Goal: Obtain resource: Download file/media

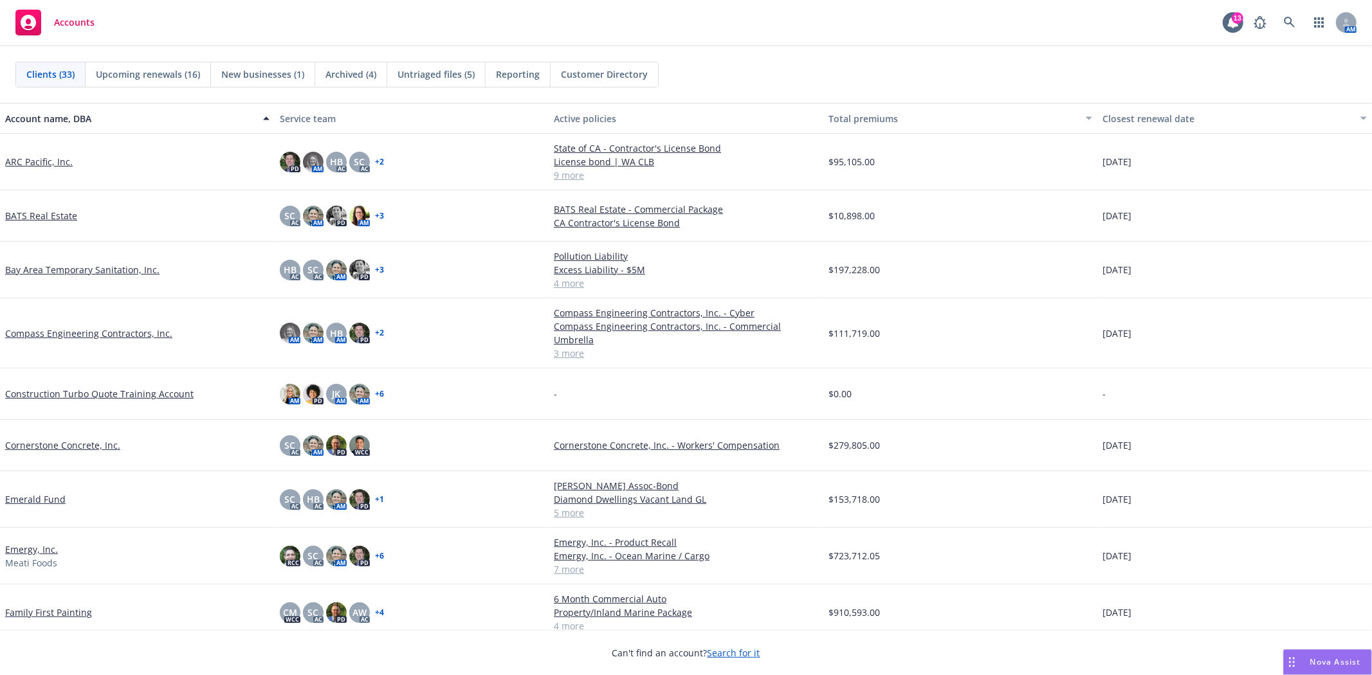
click at [82, 327] on link "Compass Engineering Contractors, Inc." at bounding box center [88, 334] width 167 height 14
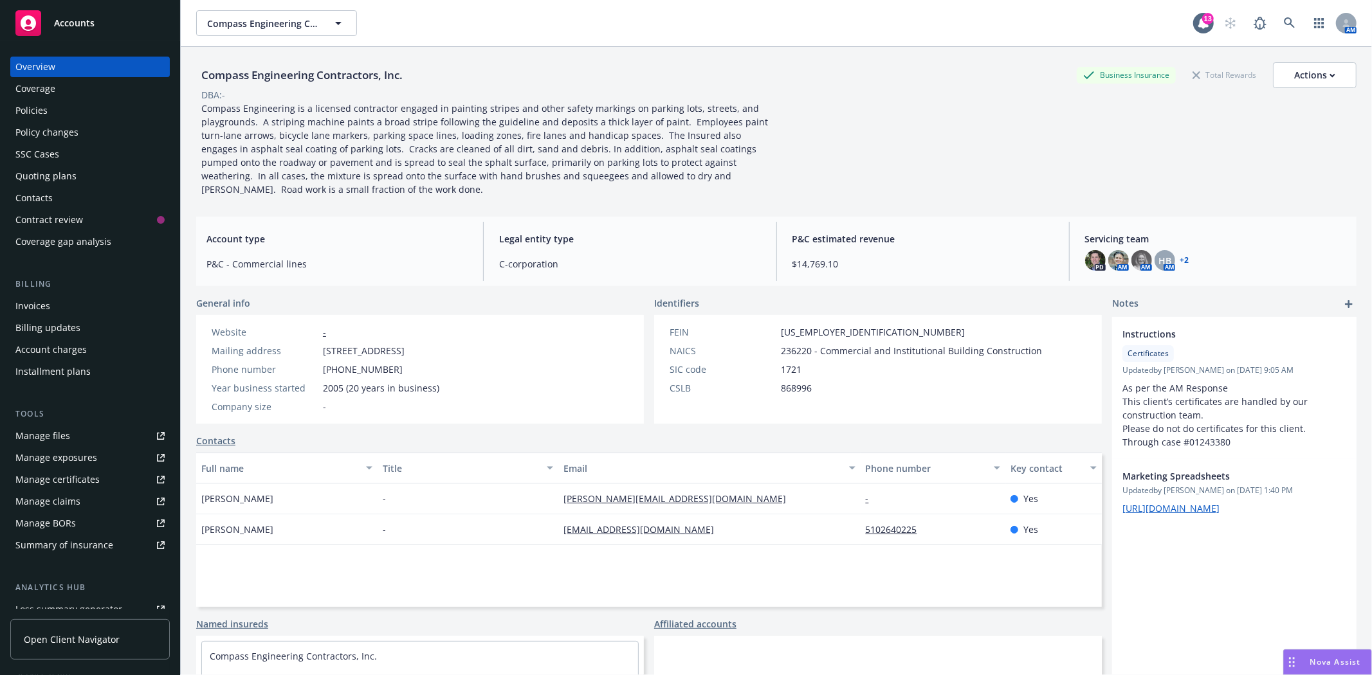
click at [40, 172] on div "Quoting plans" at bounding box center [45, 176] width 61 height 21
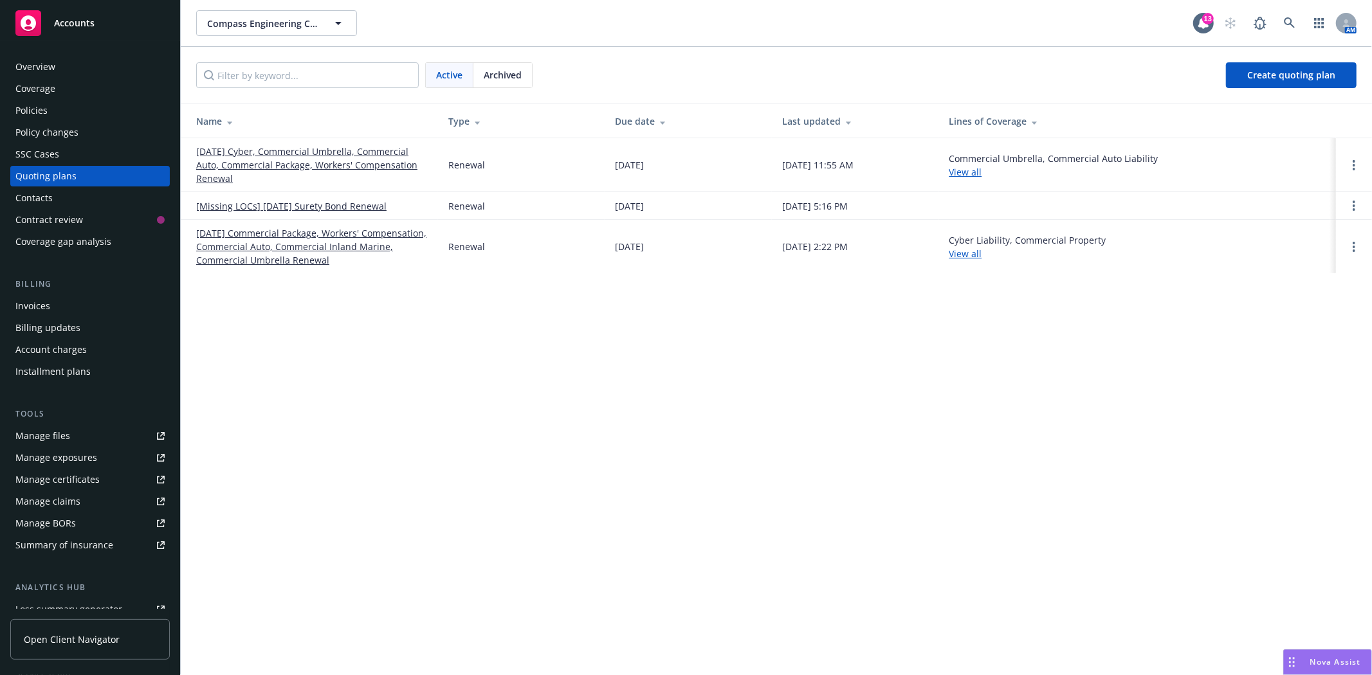
click at [266, 163] on link "[DATE] Cyber, Commercial Umbrella, Commercial Auto, Commercial Package, Workers…" at bounding box center [311, 165] width 231 height 41
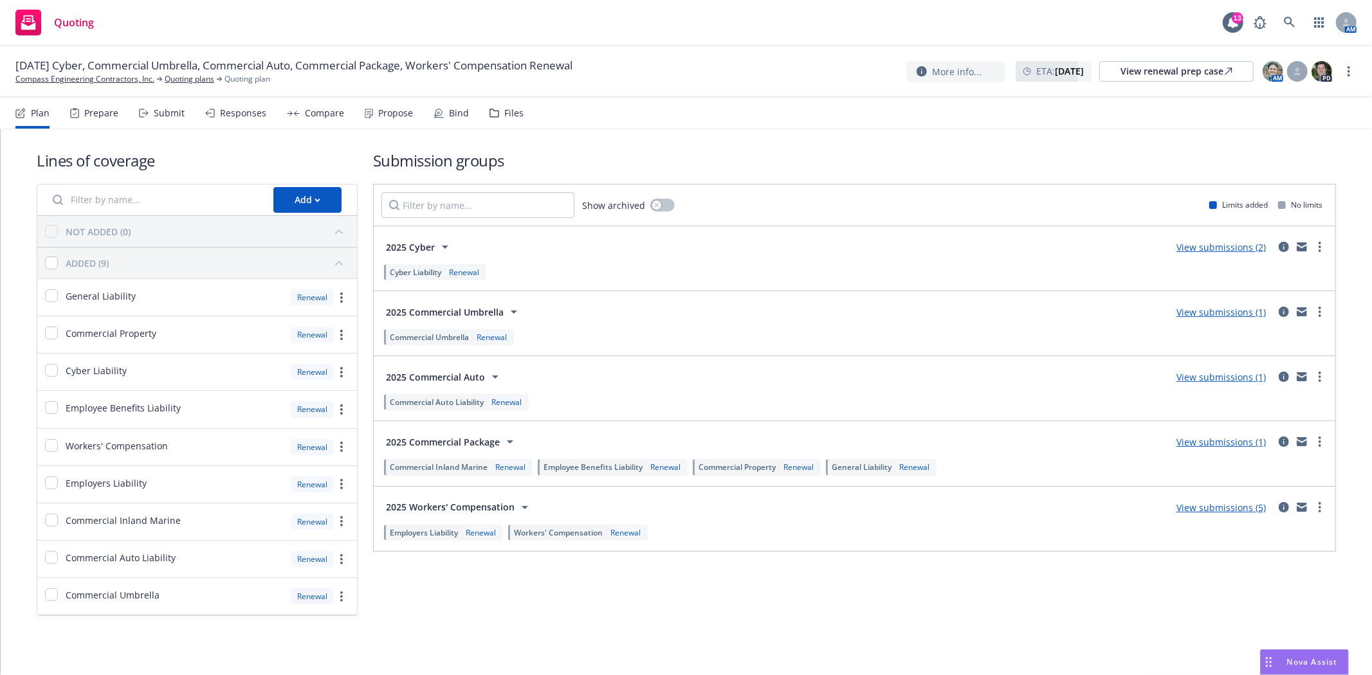
click at [161, 111] on div "Submit" at bounding box center [169, 113] width 31 height 10
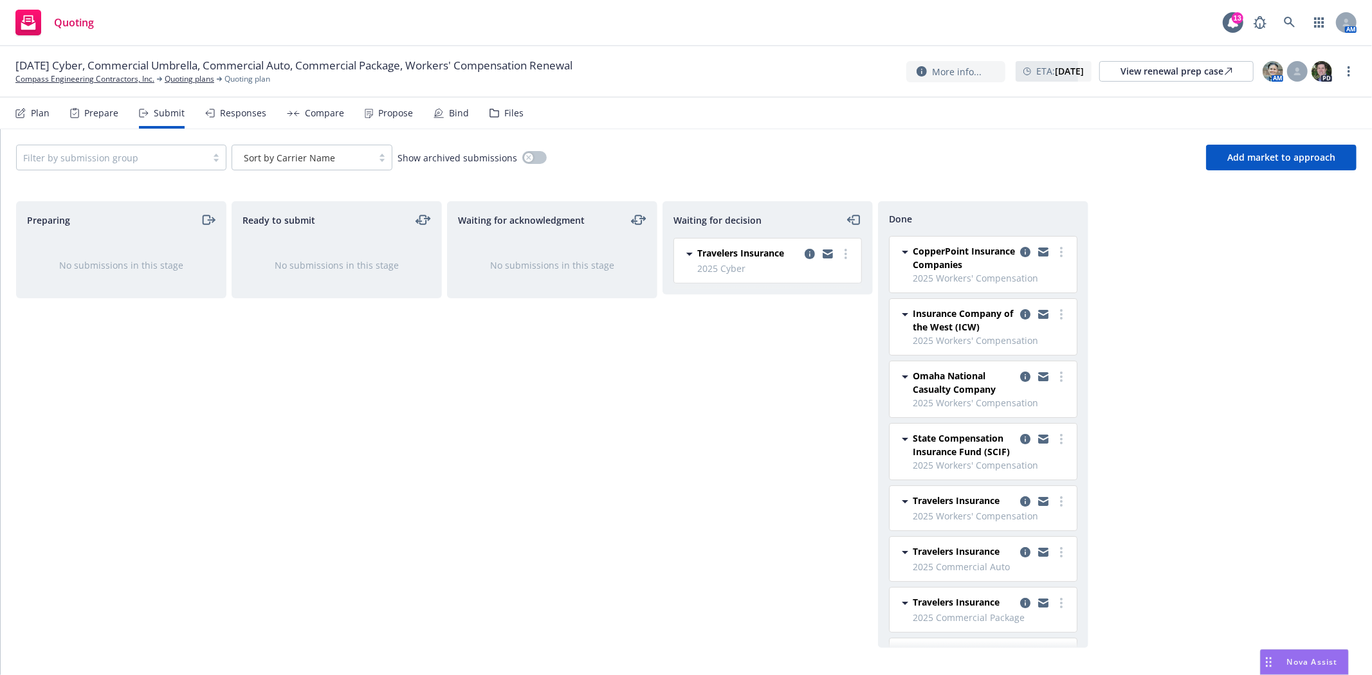
click at [490, 110] on icon at bounding box center [494, 113] width 10 height 9
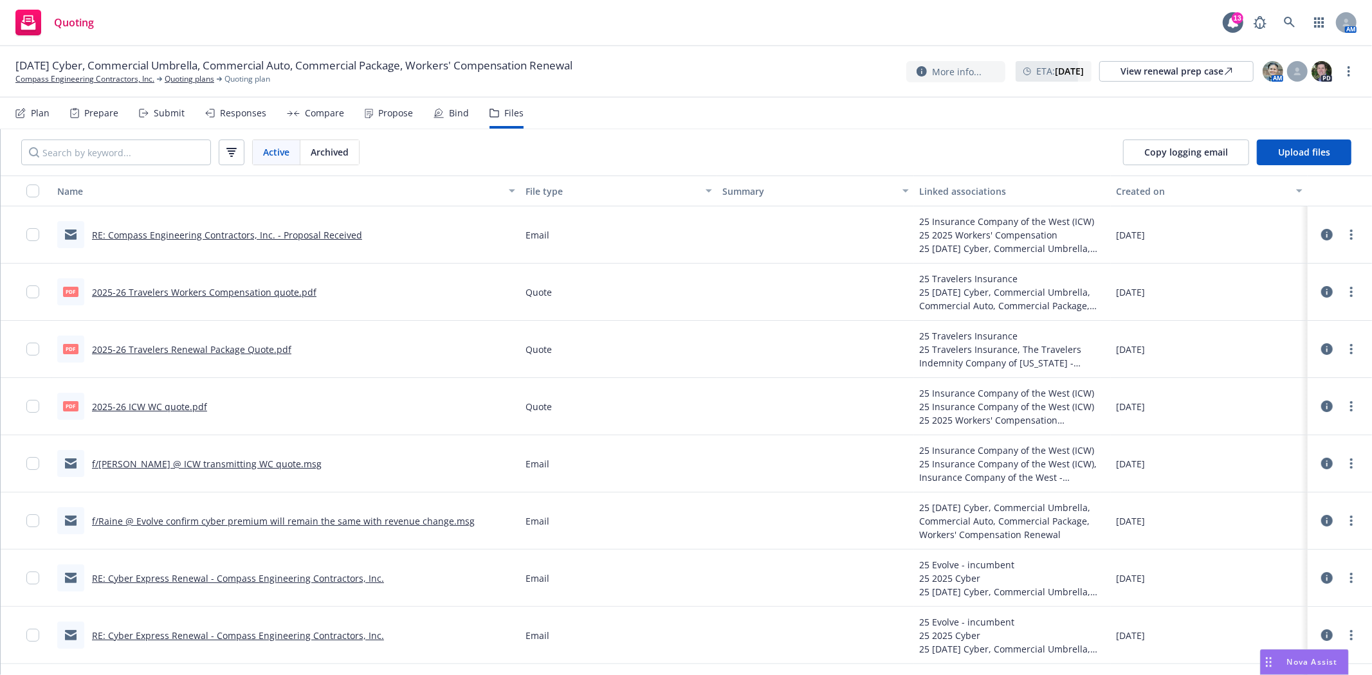
click at [181, 291] on link "2025-26 Travelers Workers Compensation quote.pdf" at bounding box center [204, 292] width 224 height 12
click at [75, 114] on icon at bounding box center [74, 113] width 9 height 10
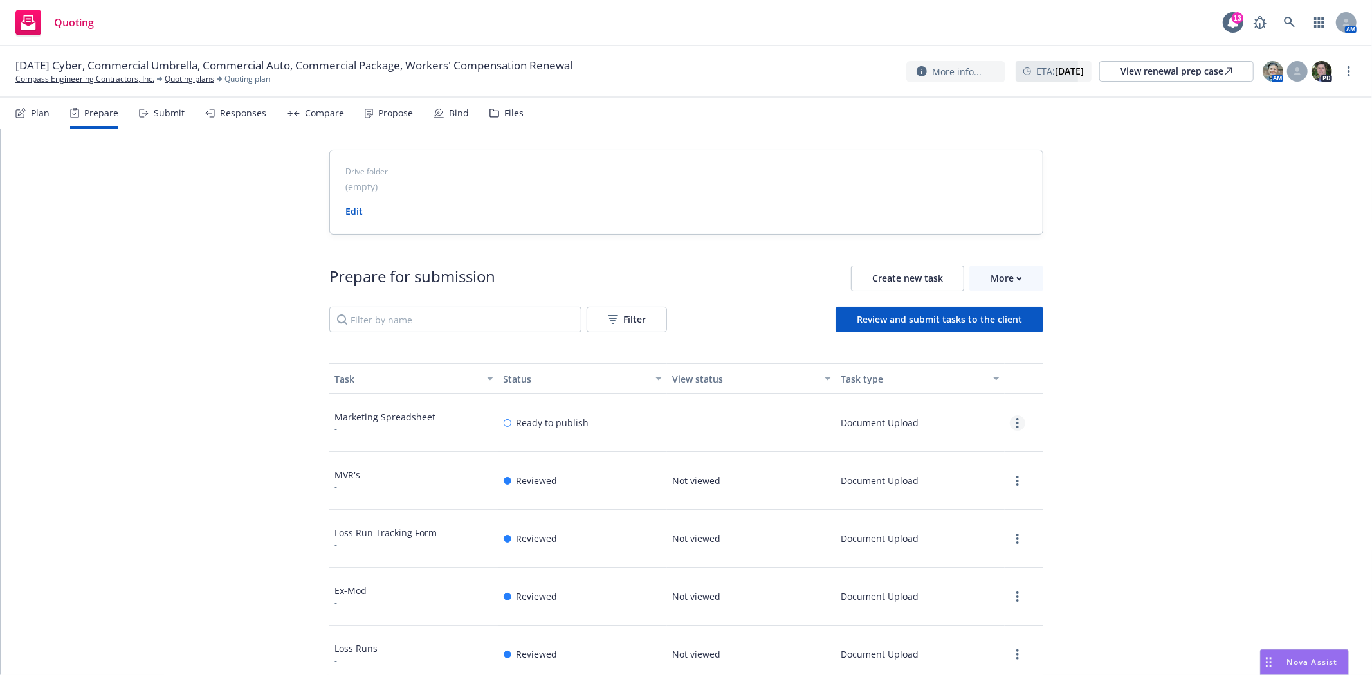
click at [1014, 421] on link "more" at bounding box center [1017, 422] width 15 height 15
click at [983, 450] on link "View" at bounding box center [970, 450] width 117 height 26
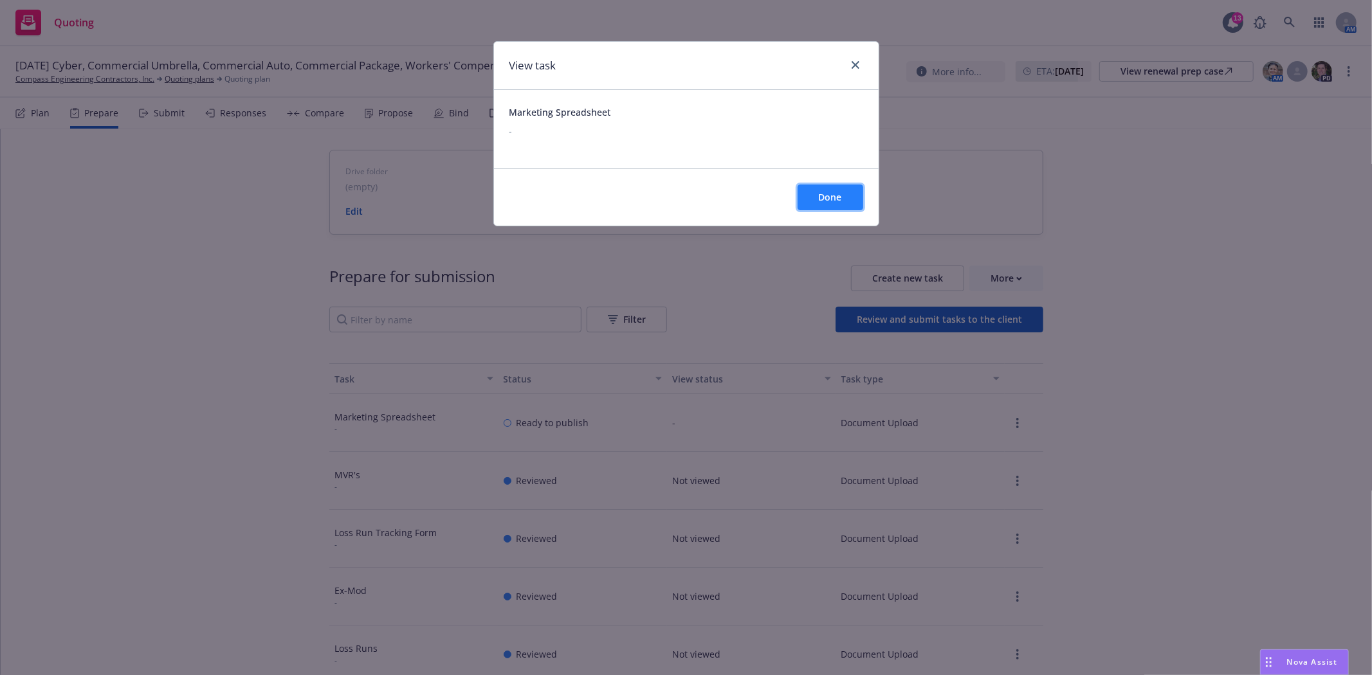
click at [835, 202] on span "Done" at bounding box center [830, 197] width 23 height 12
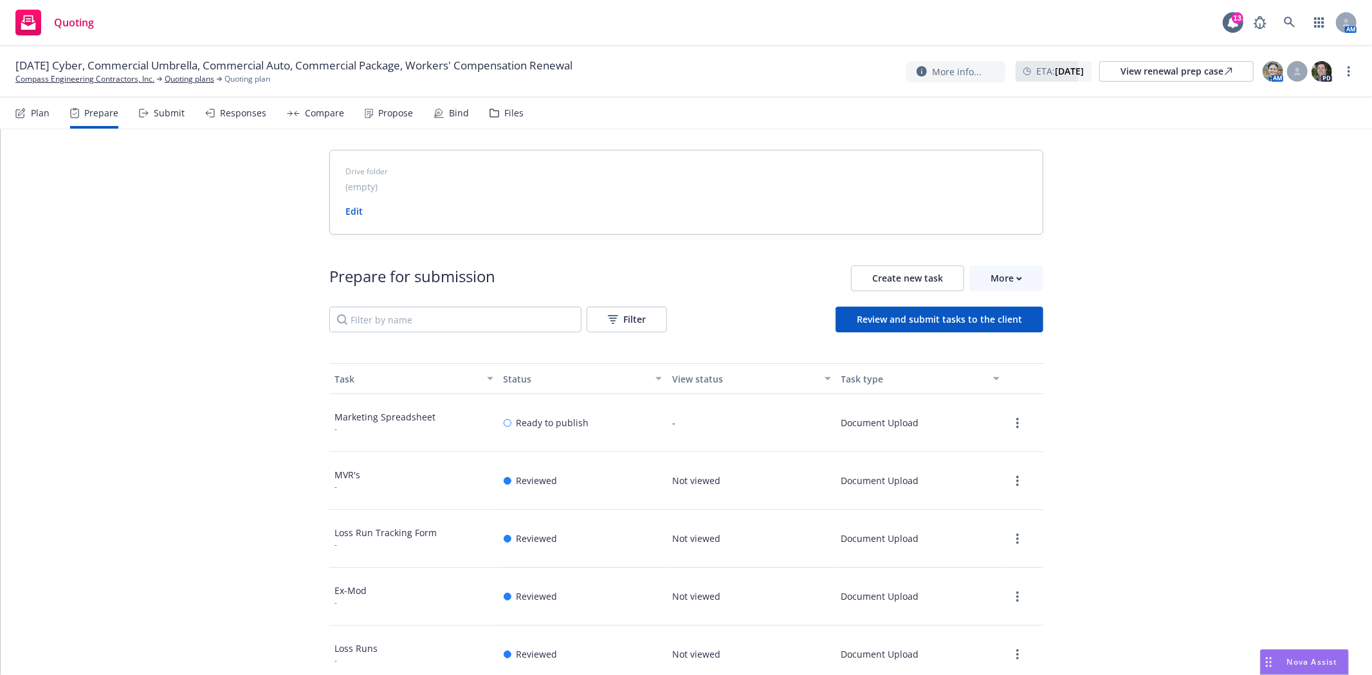
click at [493, 112] on icon at bounding box center [494, 113] width 8 height 8
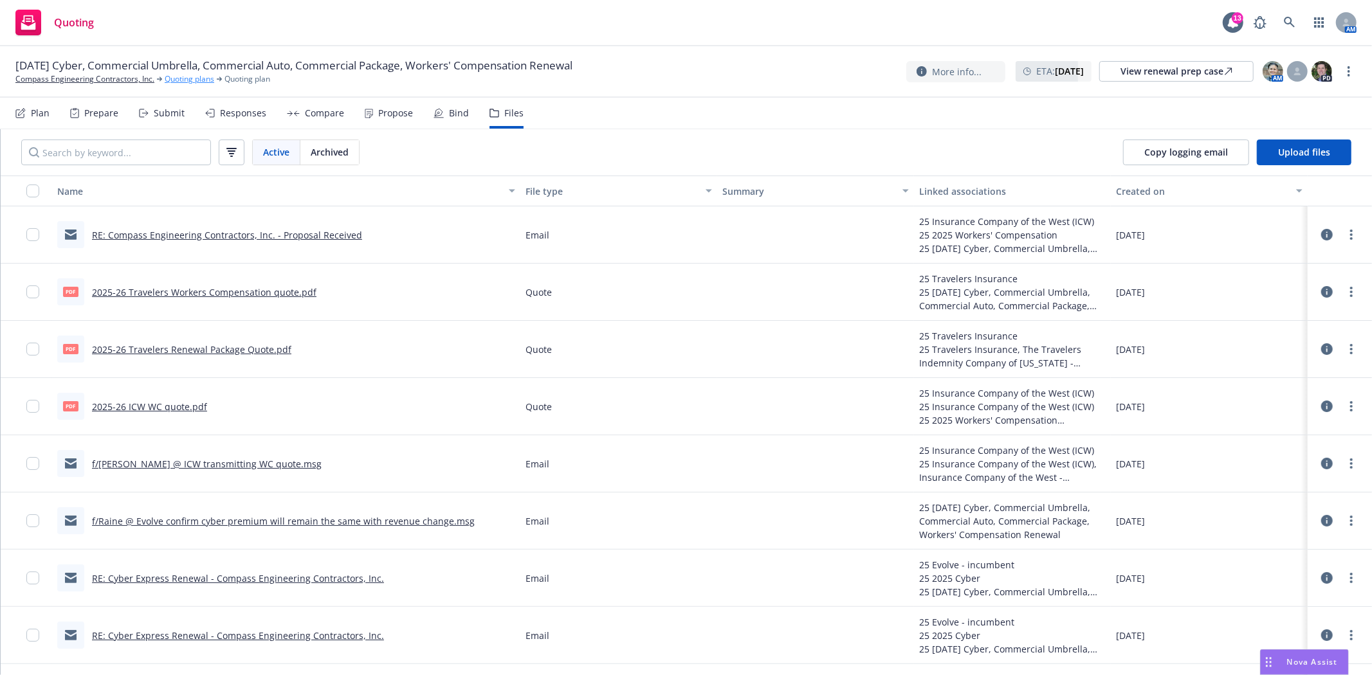
click at [181, 80] on link "Quoting plans" at bounding box center [190, 79] width 50 height 12
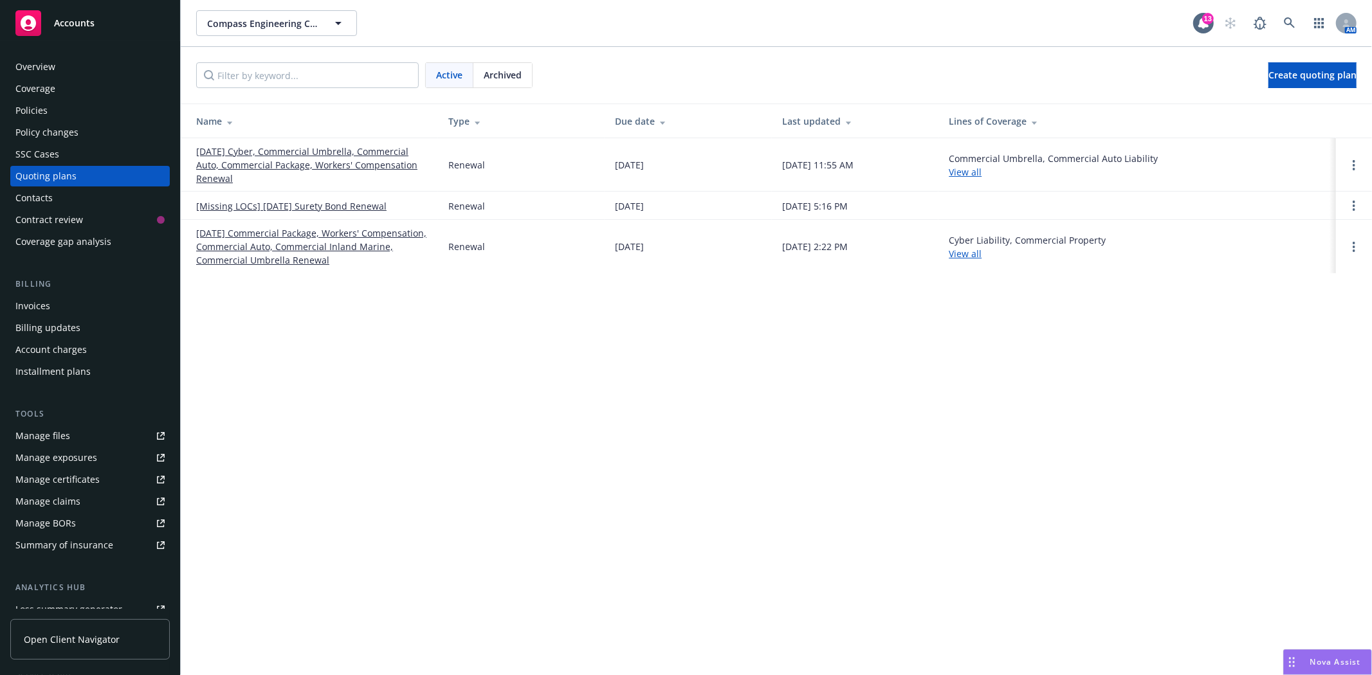
click at [275, 260] on link "[DATE] Commercial Package, Workers' Compensation, Commercial Auto, Commercial I…" at bounding box center [311, 246] width 231 height 41
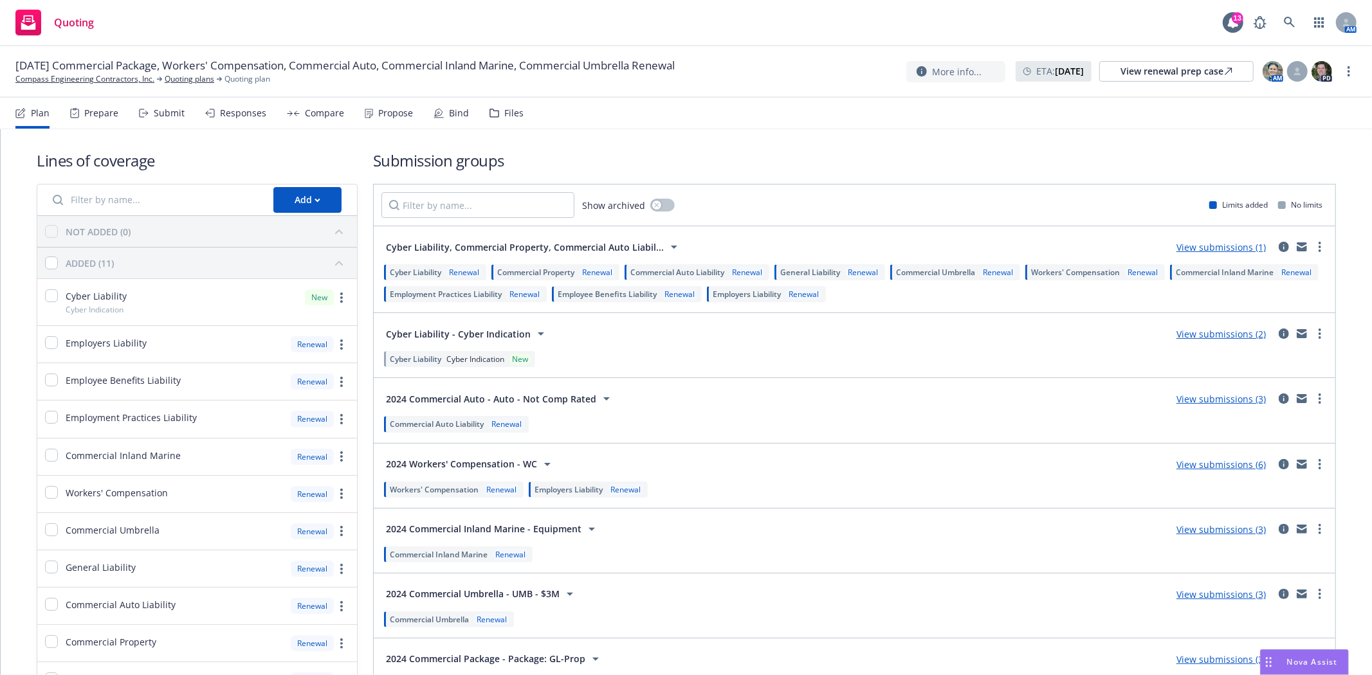
click at [495, 113] on div "Files" at bounding box center [506, 113] width 34 height 31
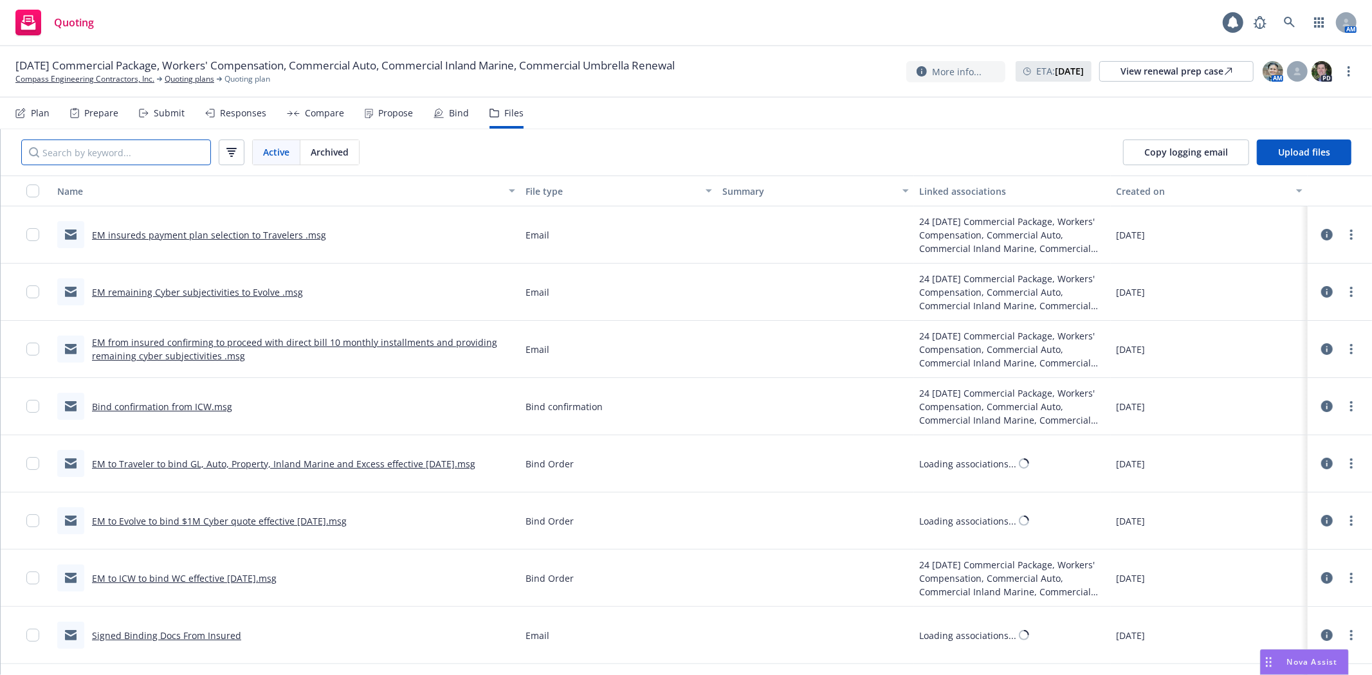
click at [127, 152] on input "Search by keyword..." at bounding box center [116, 153] width 190 height 26
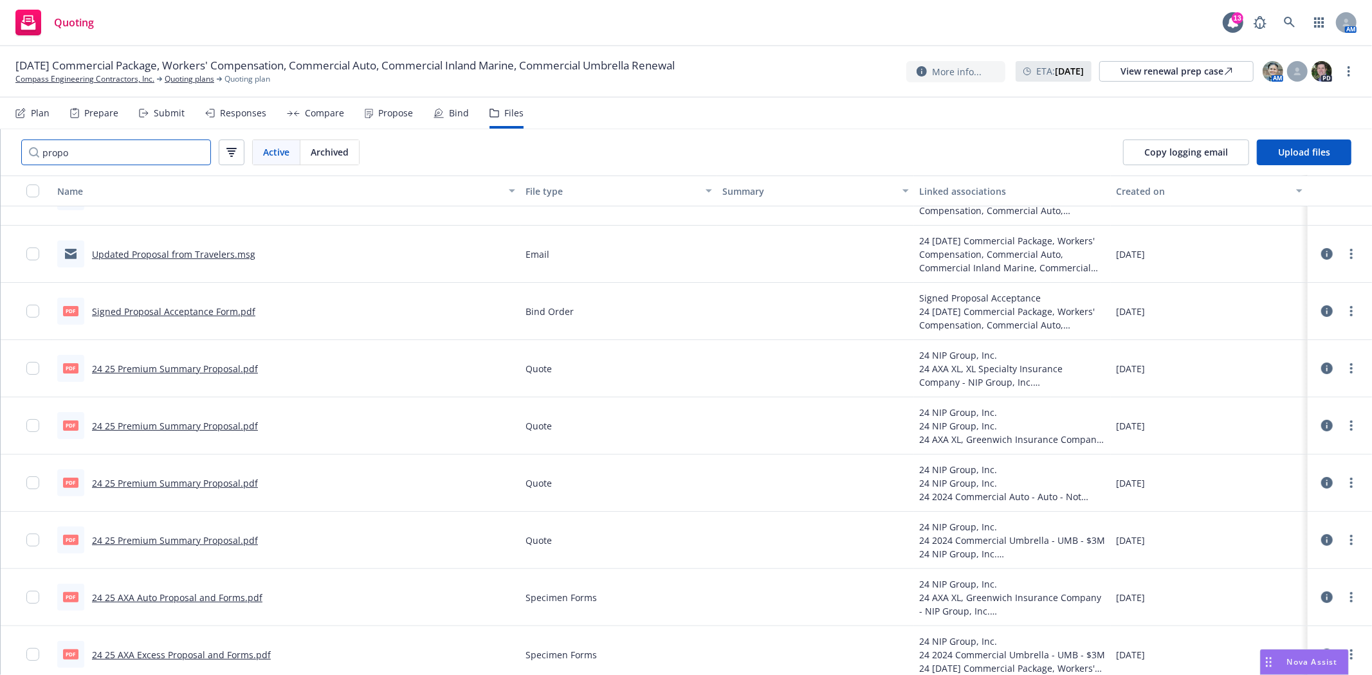
scroll to position [172, 0]
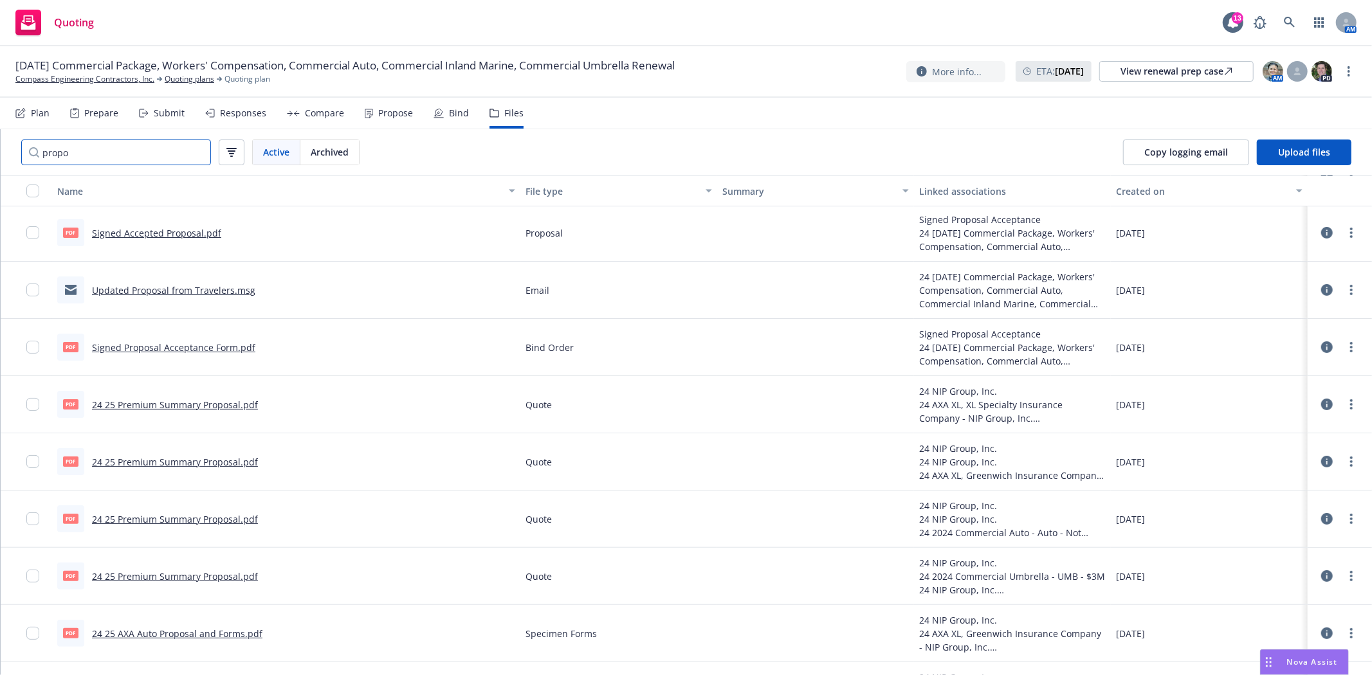
type input "propo"
click at [378, 114] on div "Propose" at bounding box center [395, 113] width 35 height 10
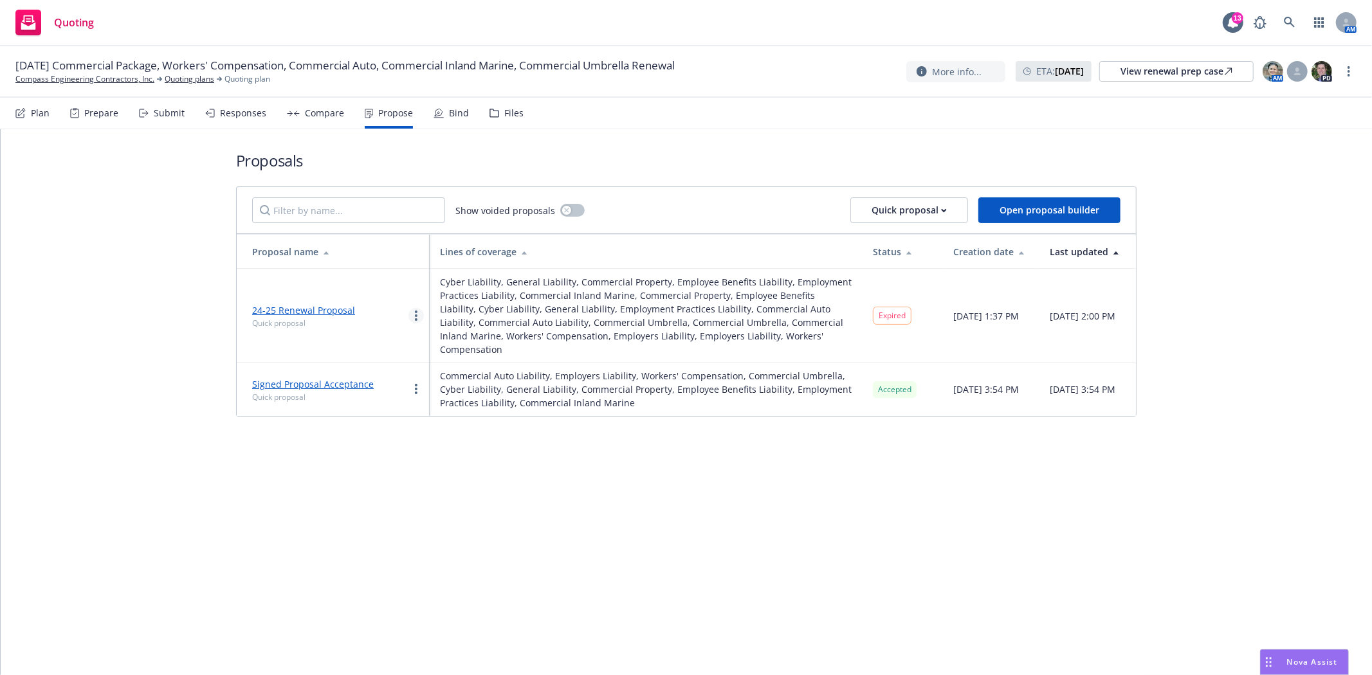
click at [415, 316] on icon "more" at bounding box center [416, 316] width 3 height 10
click at [301, 313] on link "24-25 Renewal Proposal" at bounding box center [303, 310] width 103 height 12
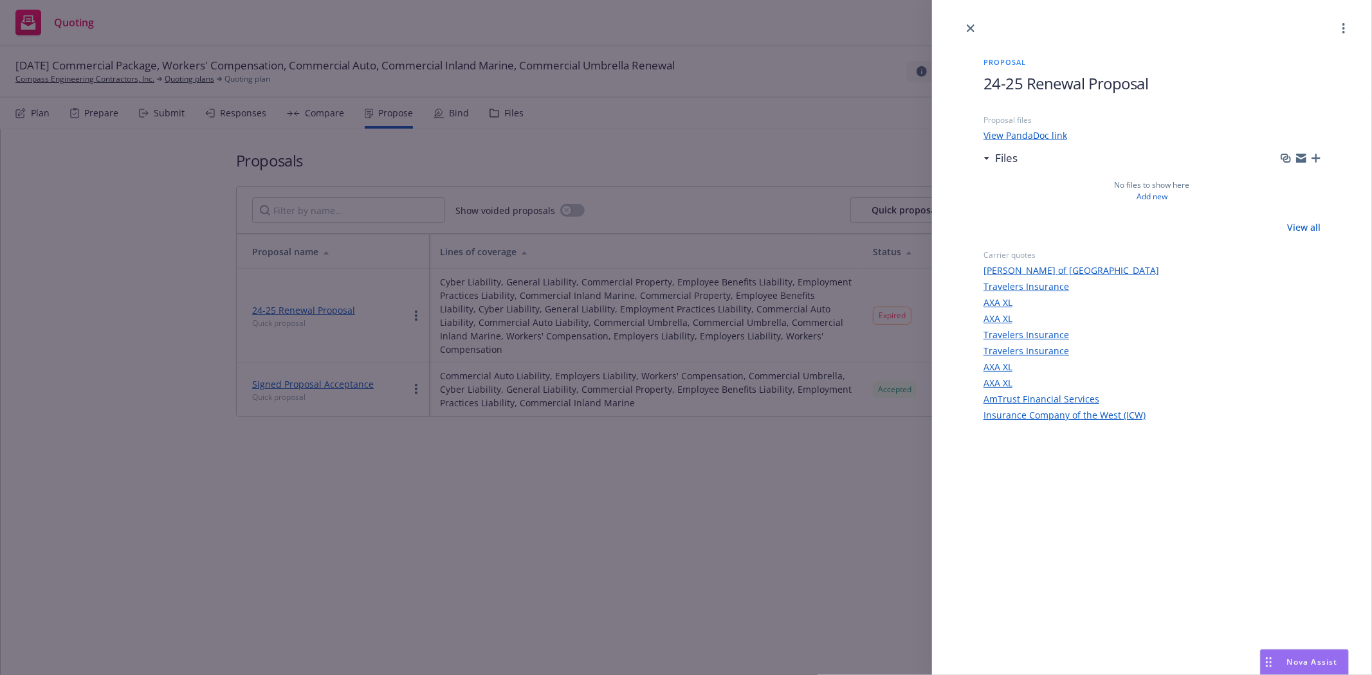
click at [1048, 137] on link "View PandaDoc link" at bounding box center [1151, 136] width 337 height 14
click at [973, 30] on icon "close" at bounding box center [970, 28] width 8 height 8
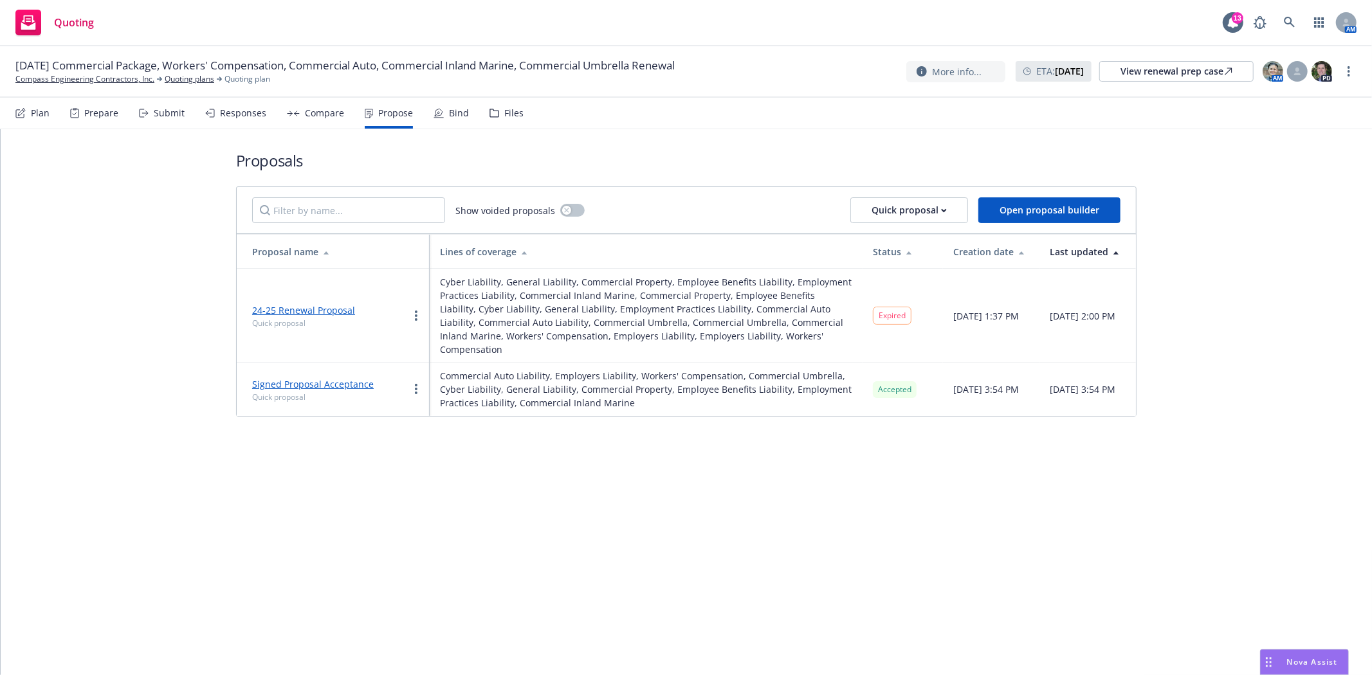
click at [504, 113] on div "Files" at bounding box center [513, 113] width 19 height 10
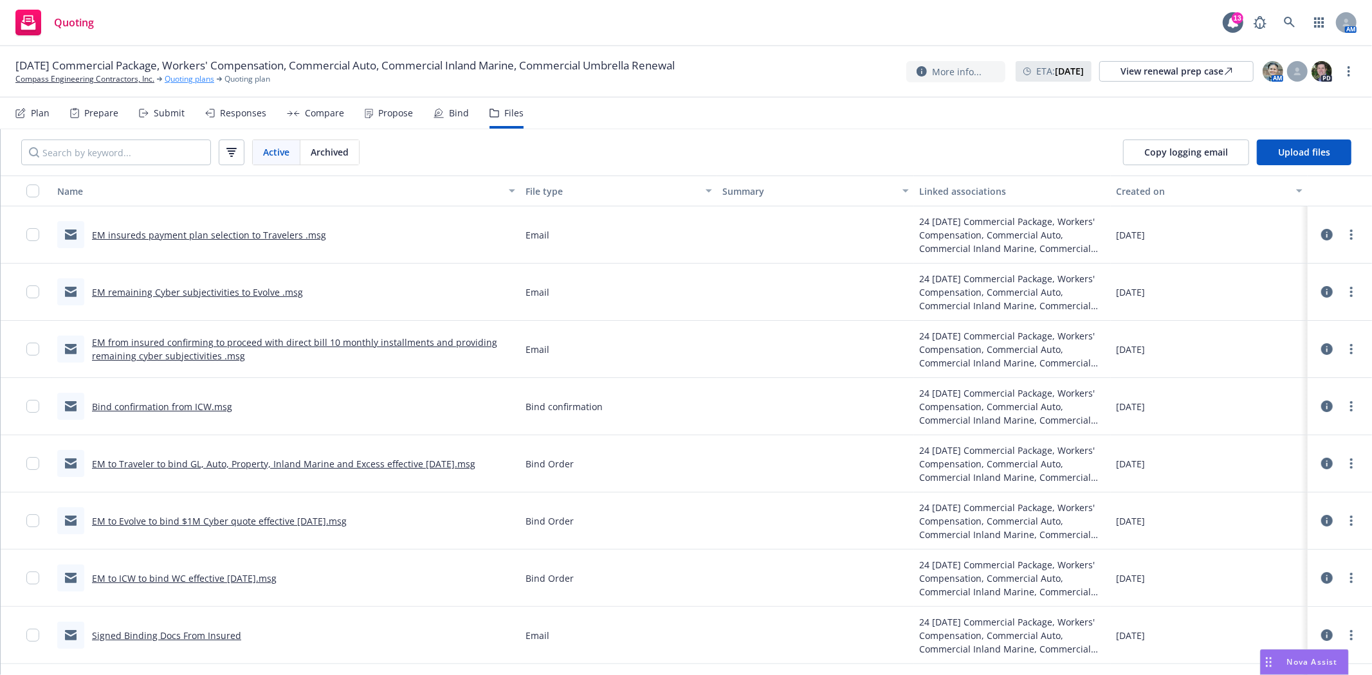
click at [172, 78] on link "Quoting plans" at bounding box center [190, 79] width 50 height 12
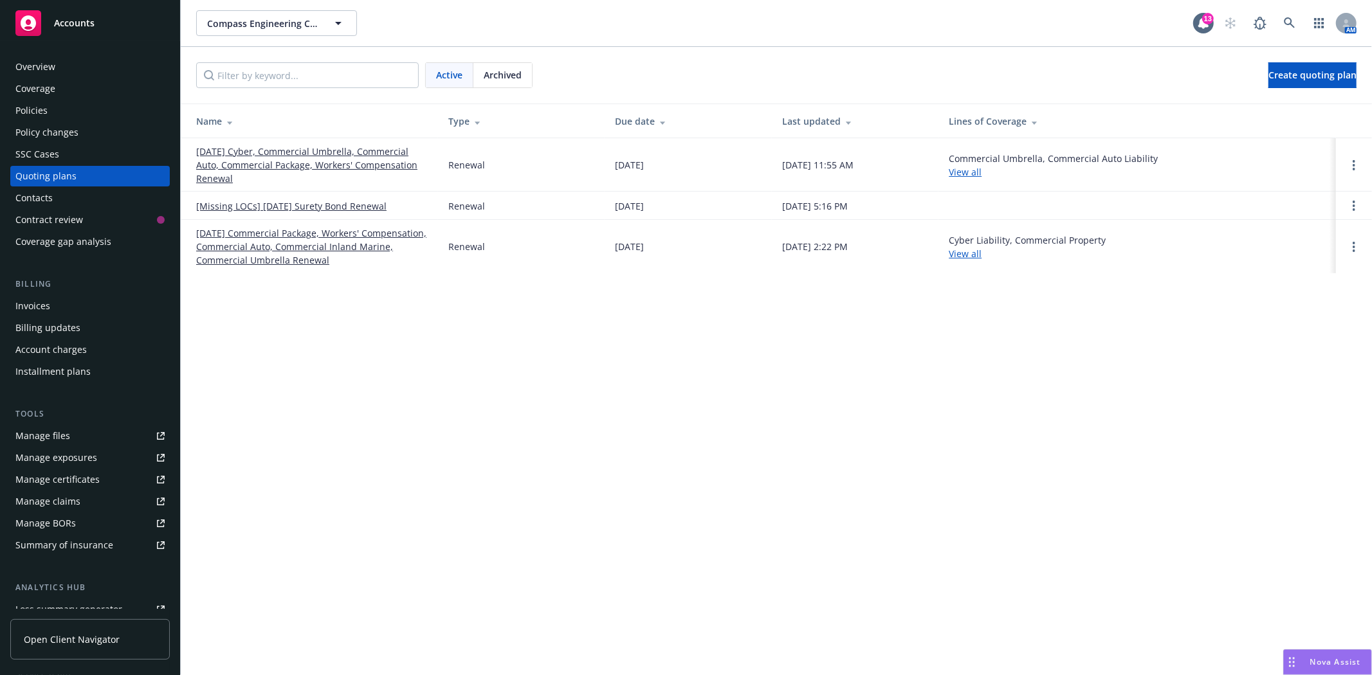
click at [265, 149] on link "[DATE] Cyber, Commercial Umbrella, Commercial Auto, Commercial Package, Workers…" at bounding box center [311, 165] width 231 height 41
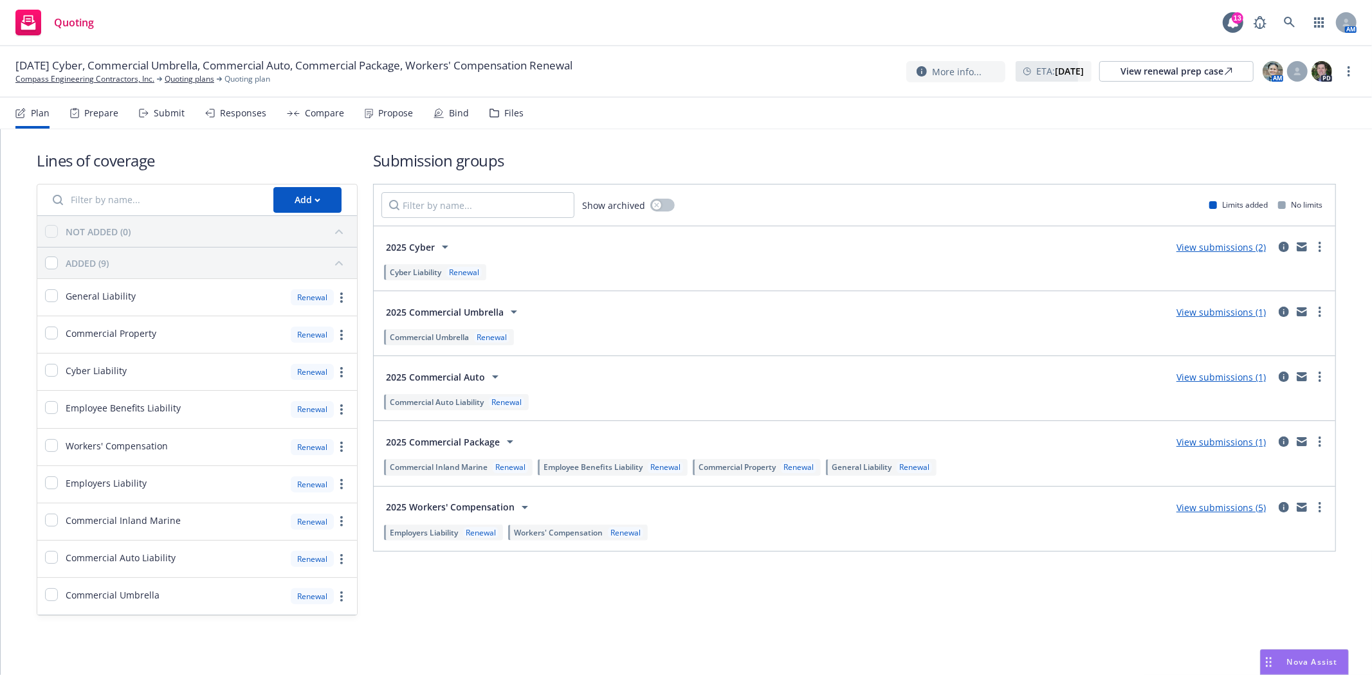
click at [519, 111] on nav "Plan Prepare Submit Responses Compare Propose Bind Files" at bounding box center [685, 113] width 1341 height 31
click at [508, 111] on div "Files" at bounding box center [513, 113] width 19 height 10
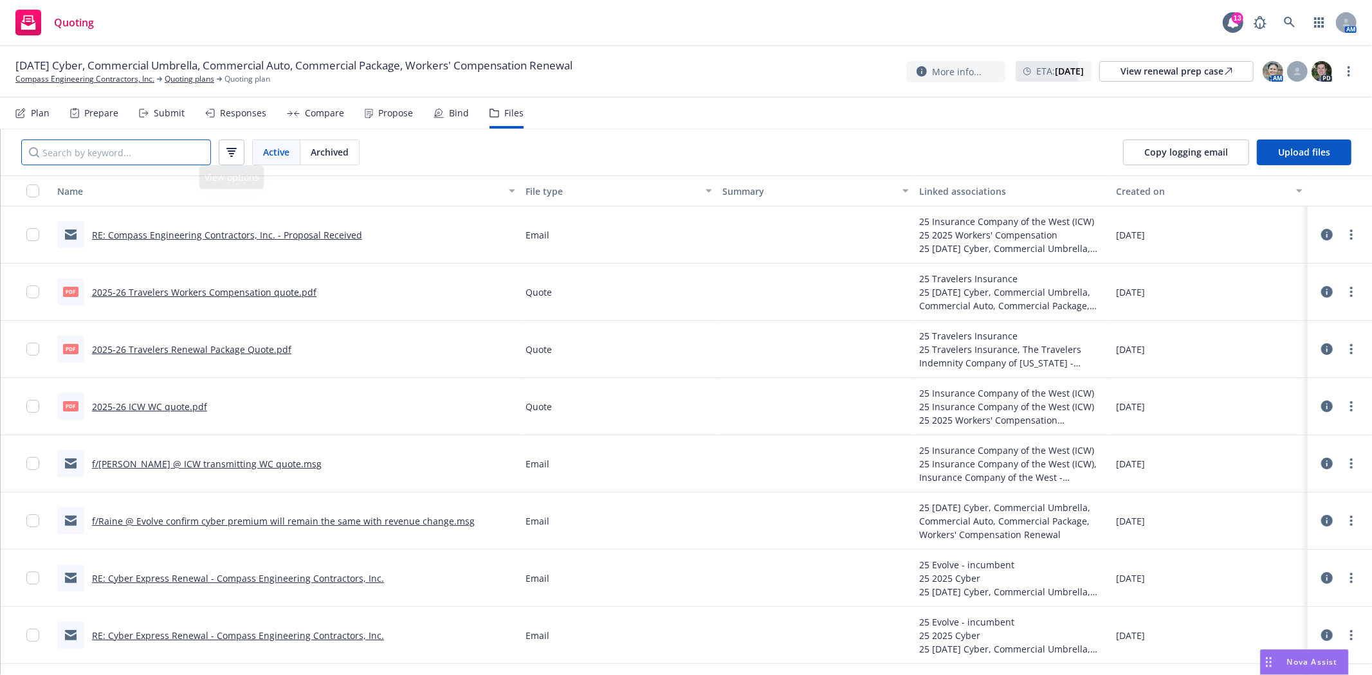
click at [197, 156] on input "Search by keyword..." at bounding box center [116, 153] width 190 height 26
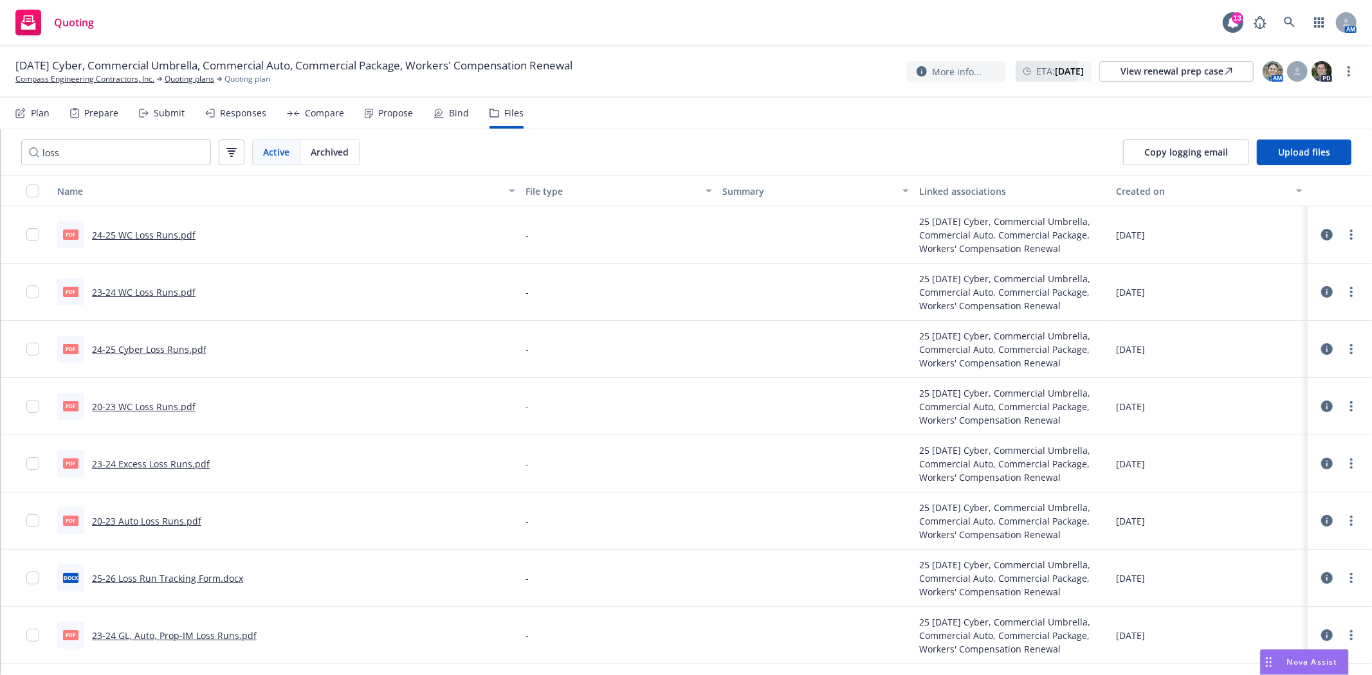
click at [131, 406] on link "20-23 WC Loss Runs.pdf" at bounding box center [144, 407] width 104 height 12
click at [151, 292] on link "23-24 WC Loss Runs.pdf" at bounding box center [144, 292] width 104 height 12
click at [142, 231] on link "24-25 WC Loss Runs.pdf" at bounding box center [144, 235] width 104 height 12
click at [86, 144] on input "loss" at bounding box center [116, 153] width 190 height 26
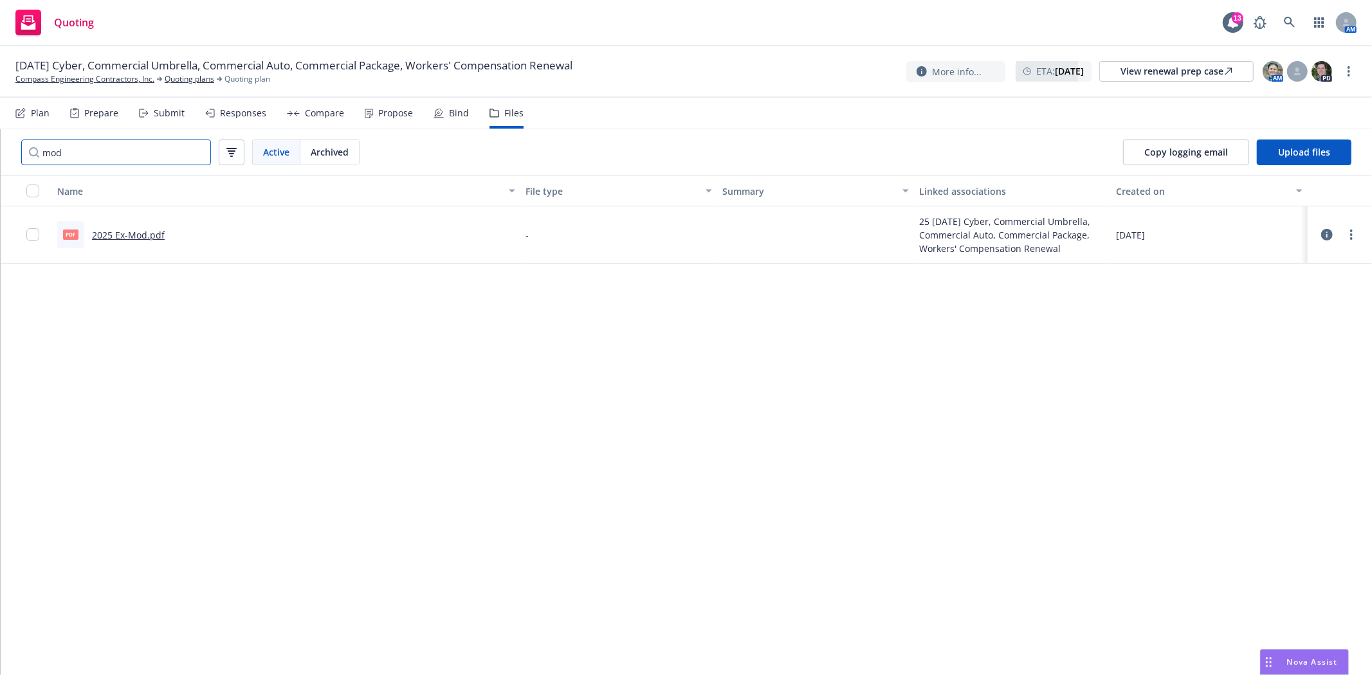
type input "mod"
click at [111, 230] on link "2025 Ex-Mod.pdf" at bounding box center [128, 235] width 73 height 12
click at [107, 81] on link "Compass Engineering Contractors, Inc." at bounding box center [84, 79] width 139 height 12
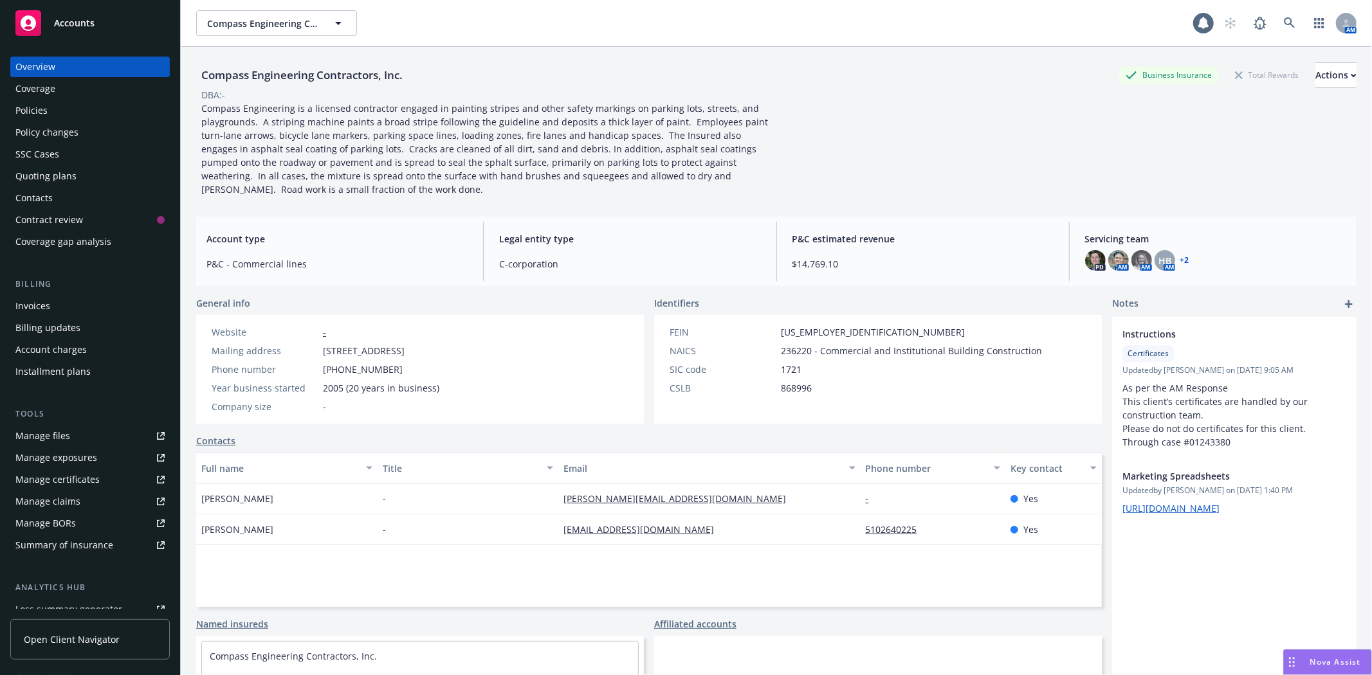
click at [19, 101] on div "Policies" at bounding box center [31, 110] width 32 height 21
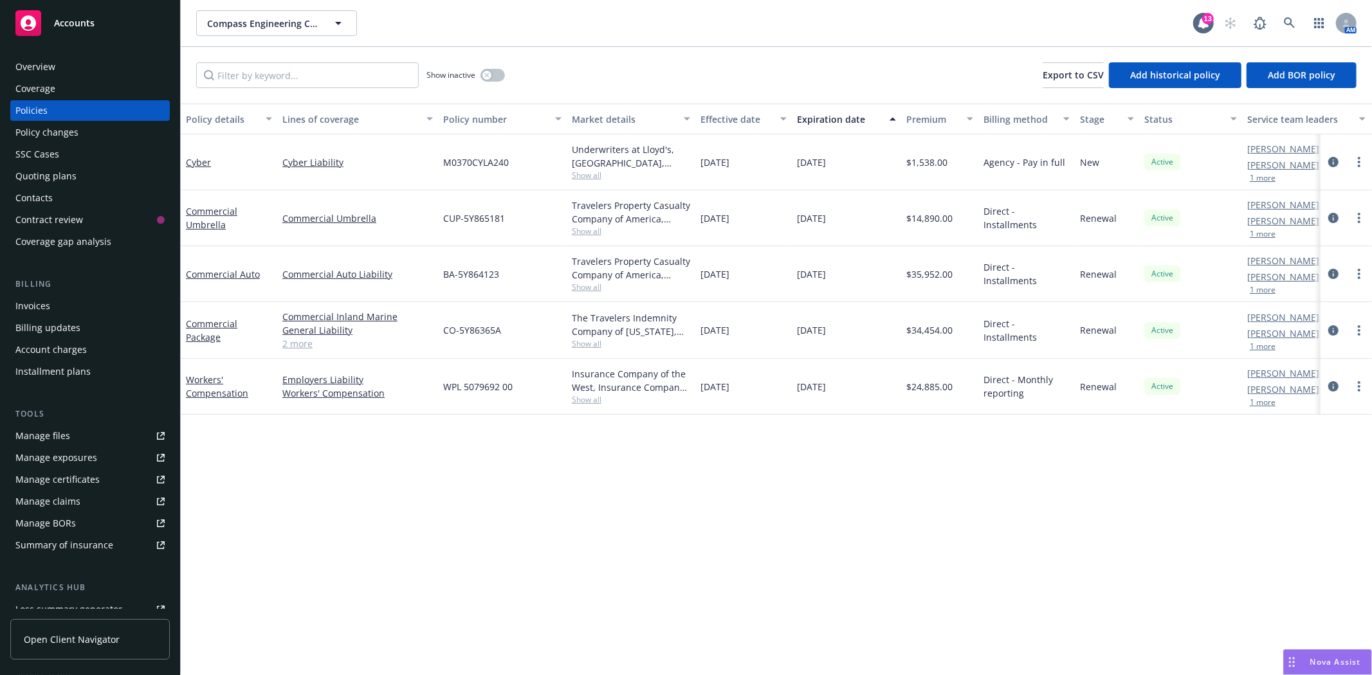
click at [47, 172] on div "Quoting plans" at bounding box center [45, 176] width 61 height 21
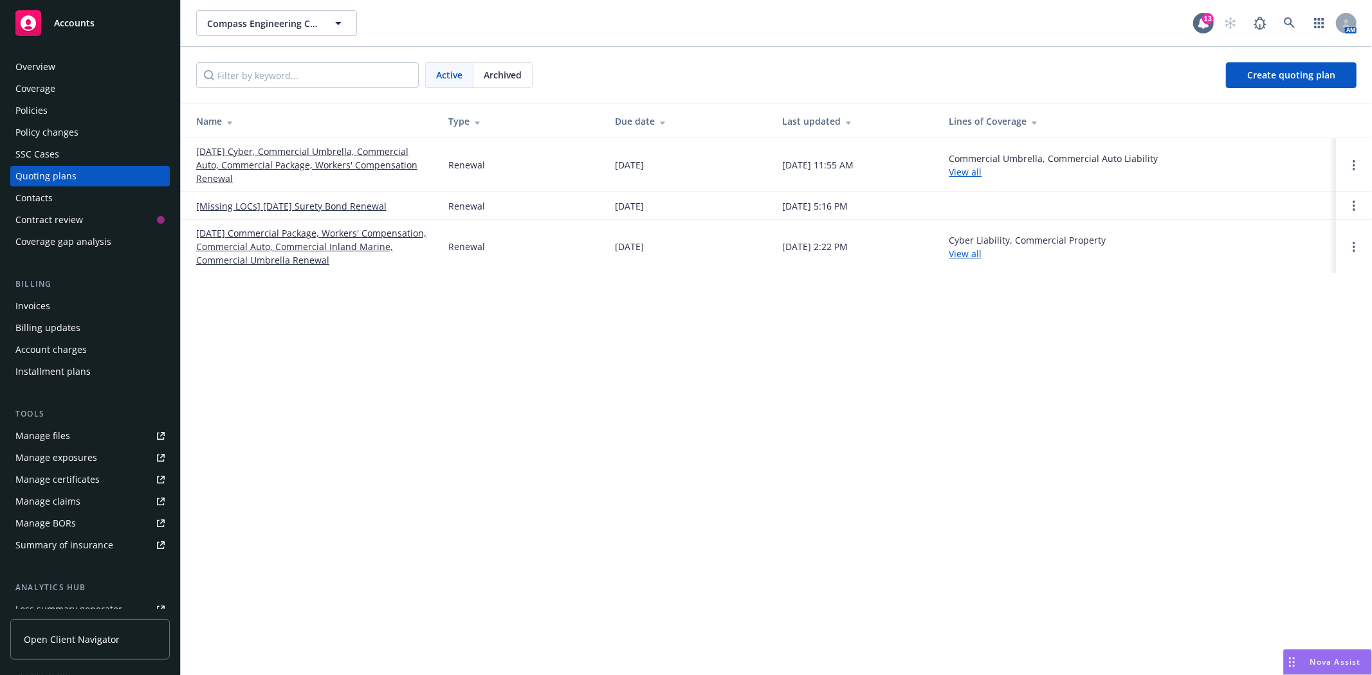
click at [251, 159] on link "09/01/25 Cyber, Commercial Umbrella, Commercial Auto, Commercial Package, Worke…" at bounding box center [311, 165] width 231 height 41
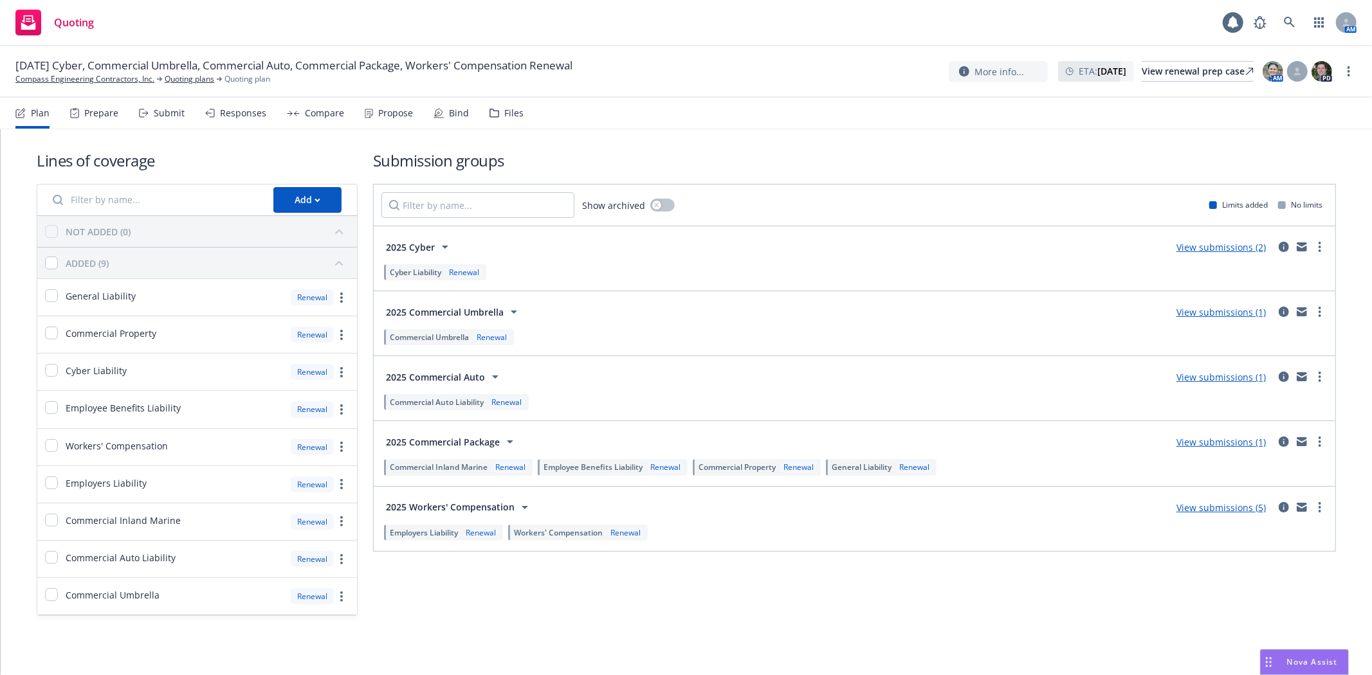
click at [504, 112] on div "Files" at bounding box center [513, 113] width 19 height 10
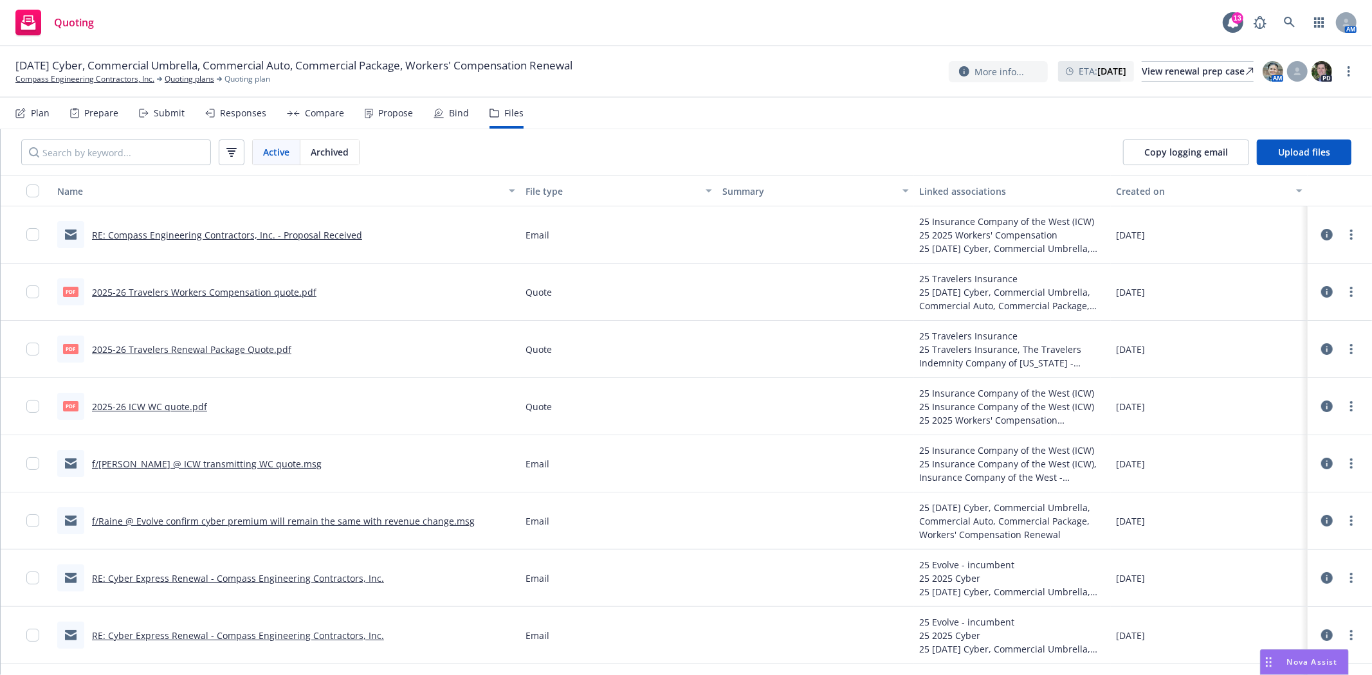
click at [143, 117] on icon at bounding box center [142, 113] width 5 height 8
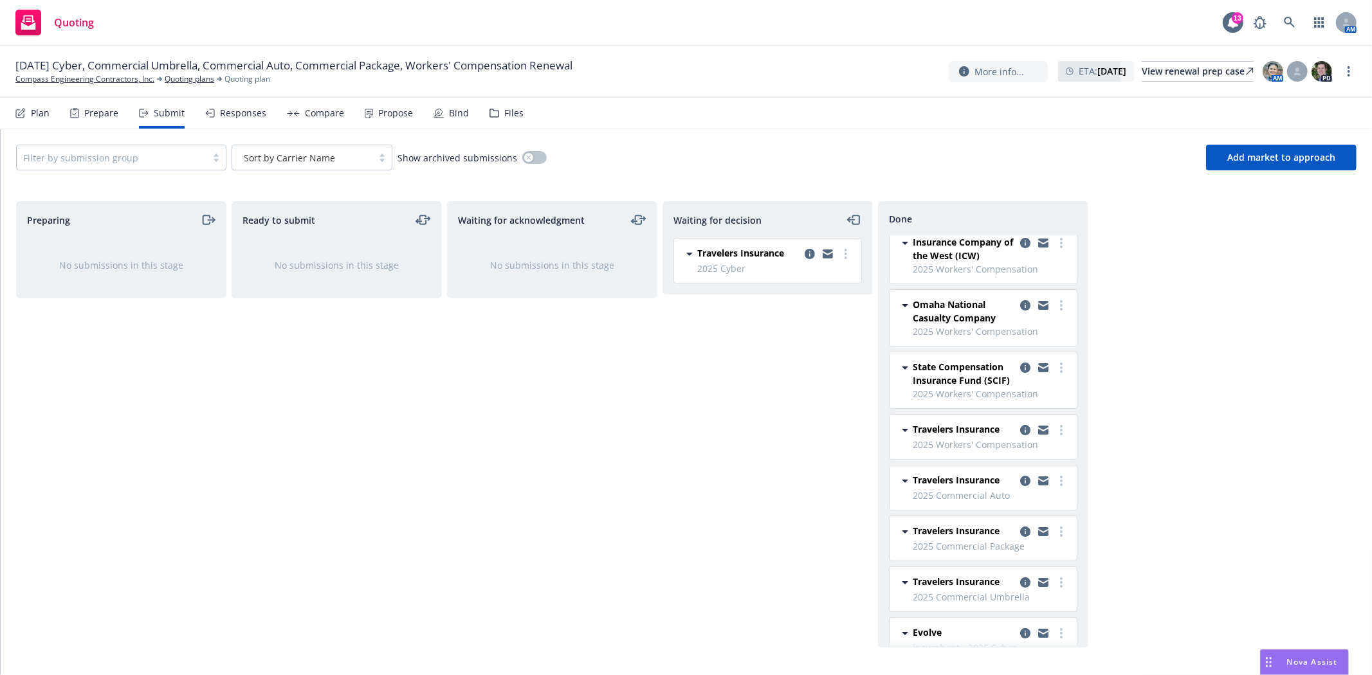
scroll to position [98, 0]
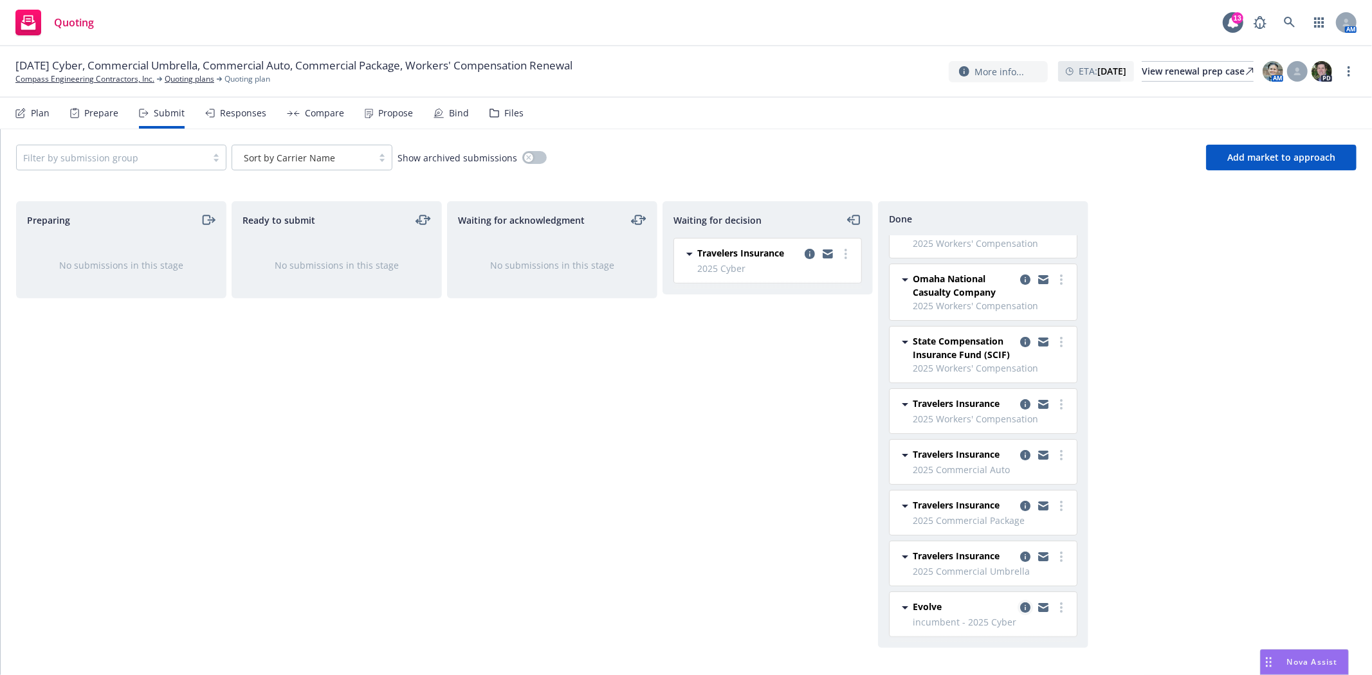
click at [1020, 606] on icon "copy logging email" at bounding box center [1025, 608] width 10 height 10
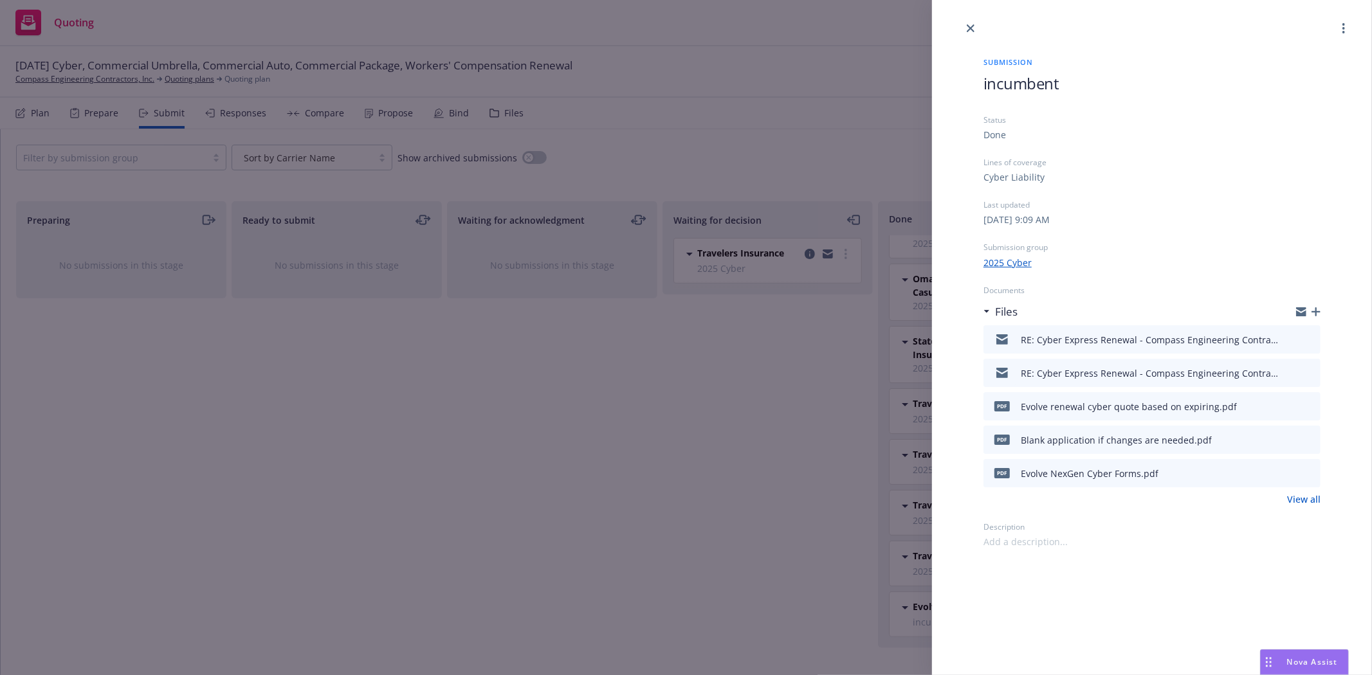
click at [1307, 404] on icon "preview file" at bounding box center [1308, 405] width 12 height 9
click at [966, 26] on icon "close" at bounding box center [970, 28] width 8 height 8
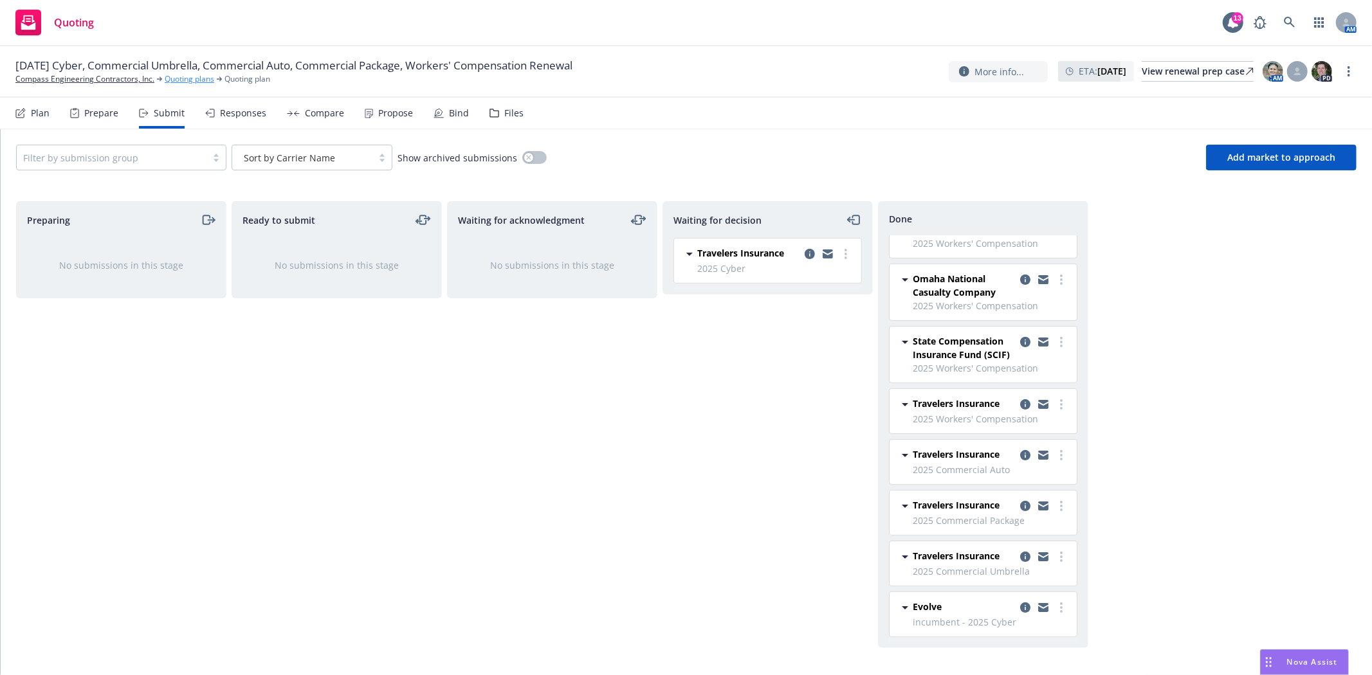
click at [204, 80] on link "Quoting plans" at bounding box center [190, 79] width 50 height 12
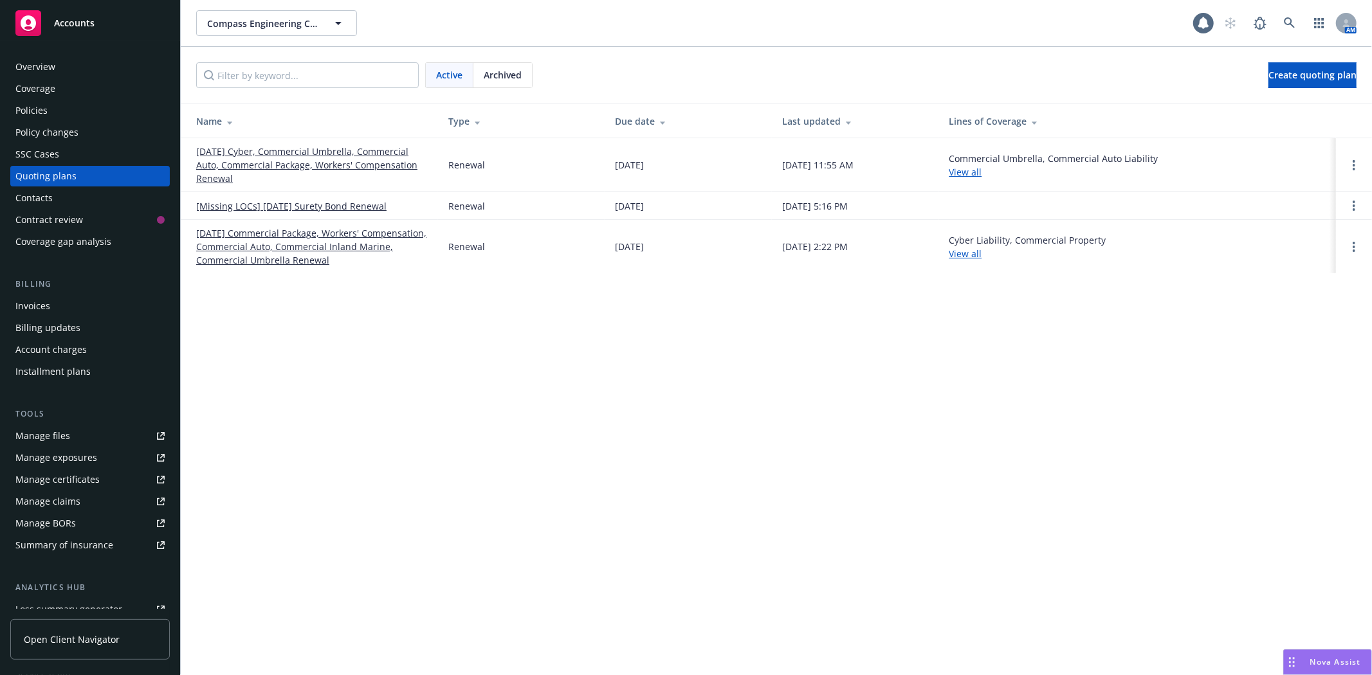
click at [318, 260] on link "[DATE] Commercial Package, Workers' Compensation, Commercial Auto, Commercial I…" at bounding box center [311, 246] width 231 height 41
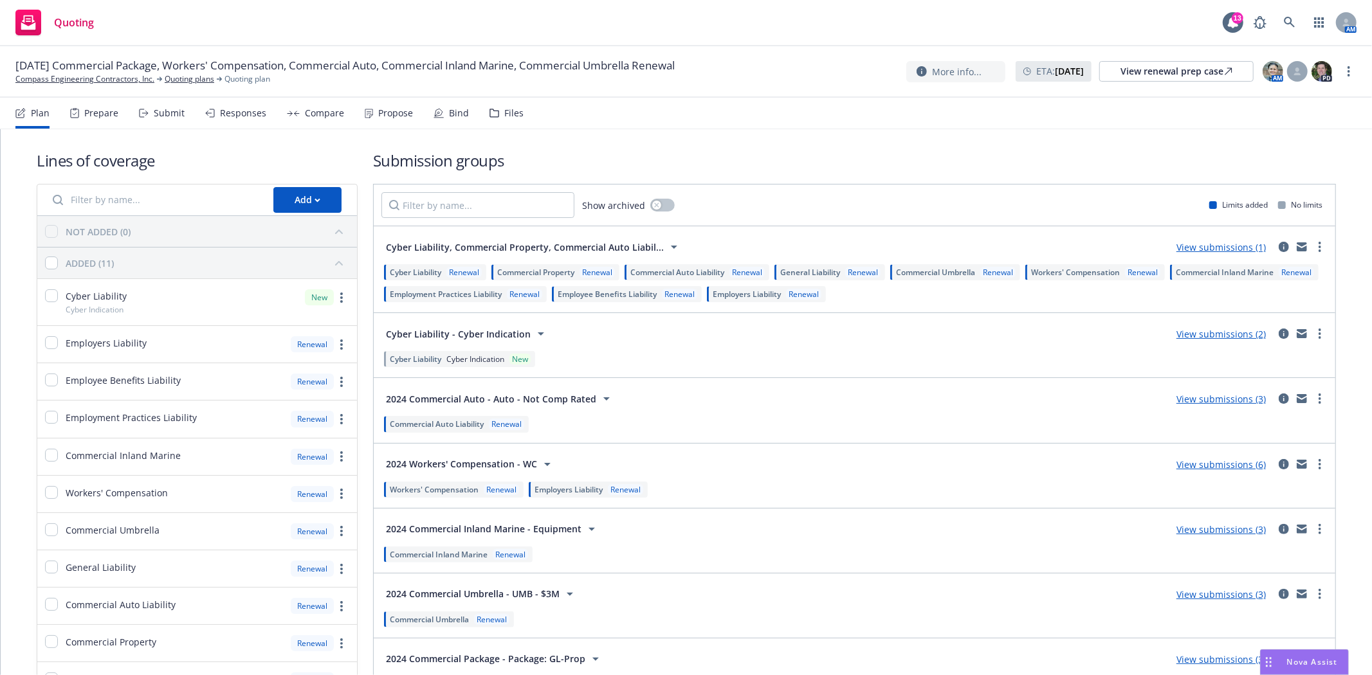
click at [383, 111] on div "Propose" at bounding box center [395, 113] width 35 height 10
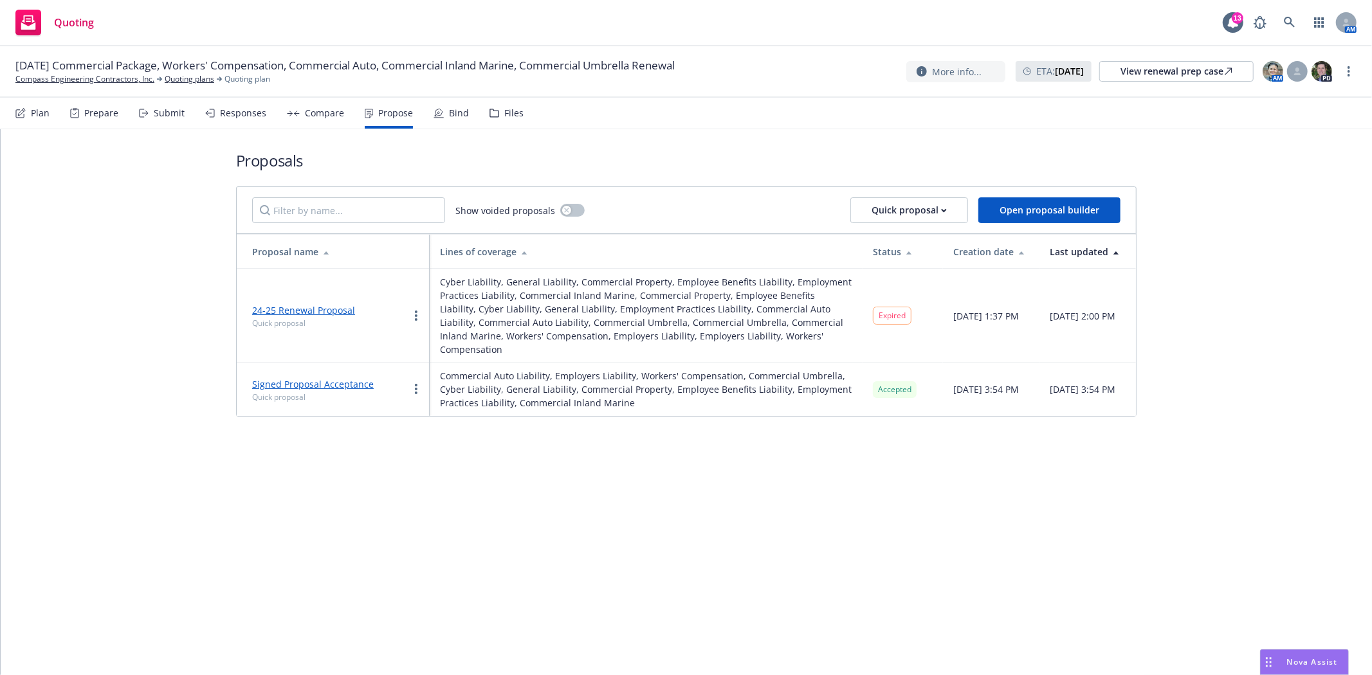
click at [324, 309] on link "24-25 Renewal Proposal" at bounding box center [303, 310] width 103 height 12
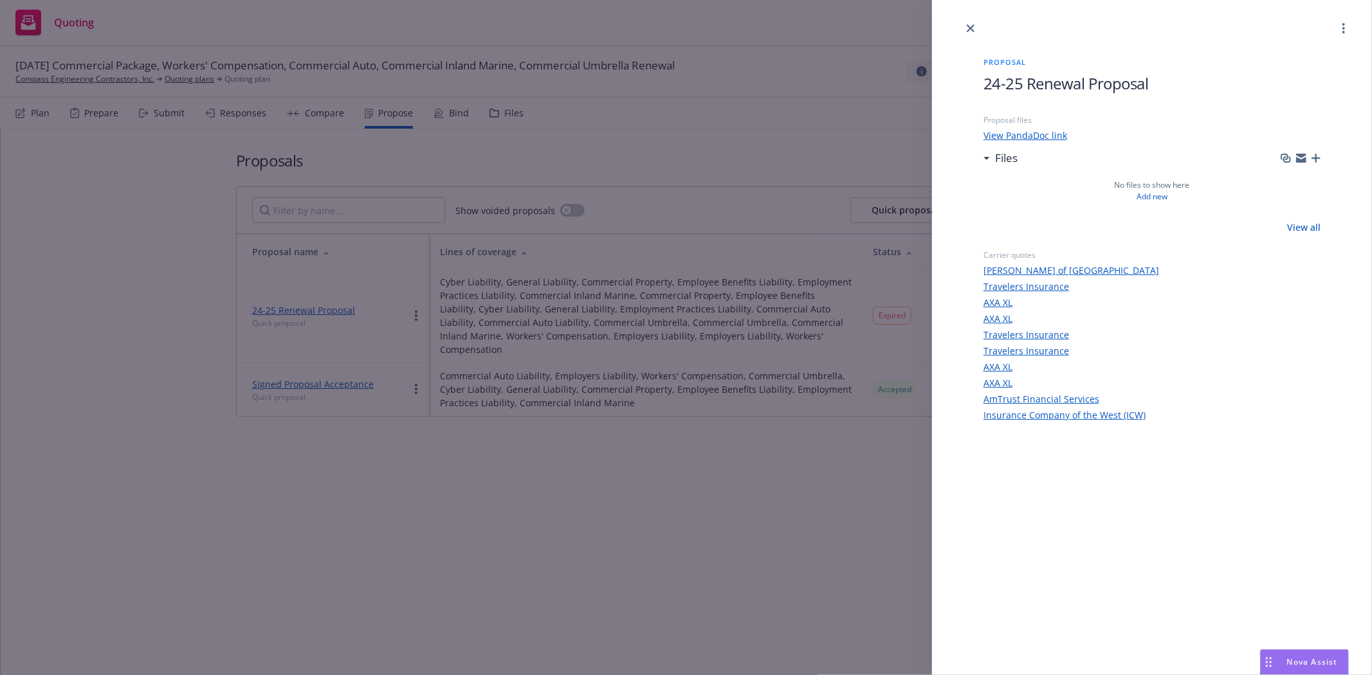
click at [1053, 133] on link "View PandaDoc link" at bounding box center [1151, 136] width 337 height 14
click at [968, 26] on icon "close" at bounding box center [970, 28] width 8 height 8
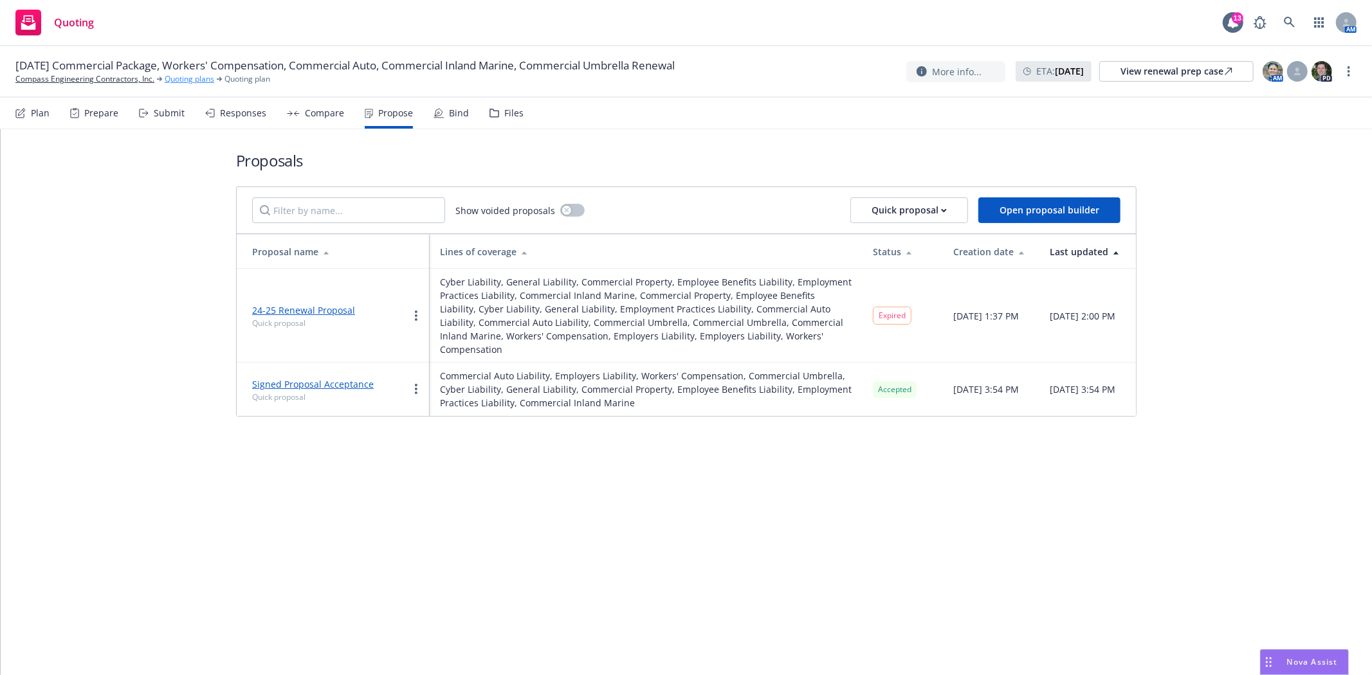
click at [199, 75] on link "Quoting plans" at bounding box center [190, 79] width 50 height 12
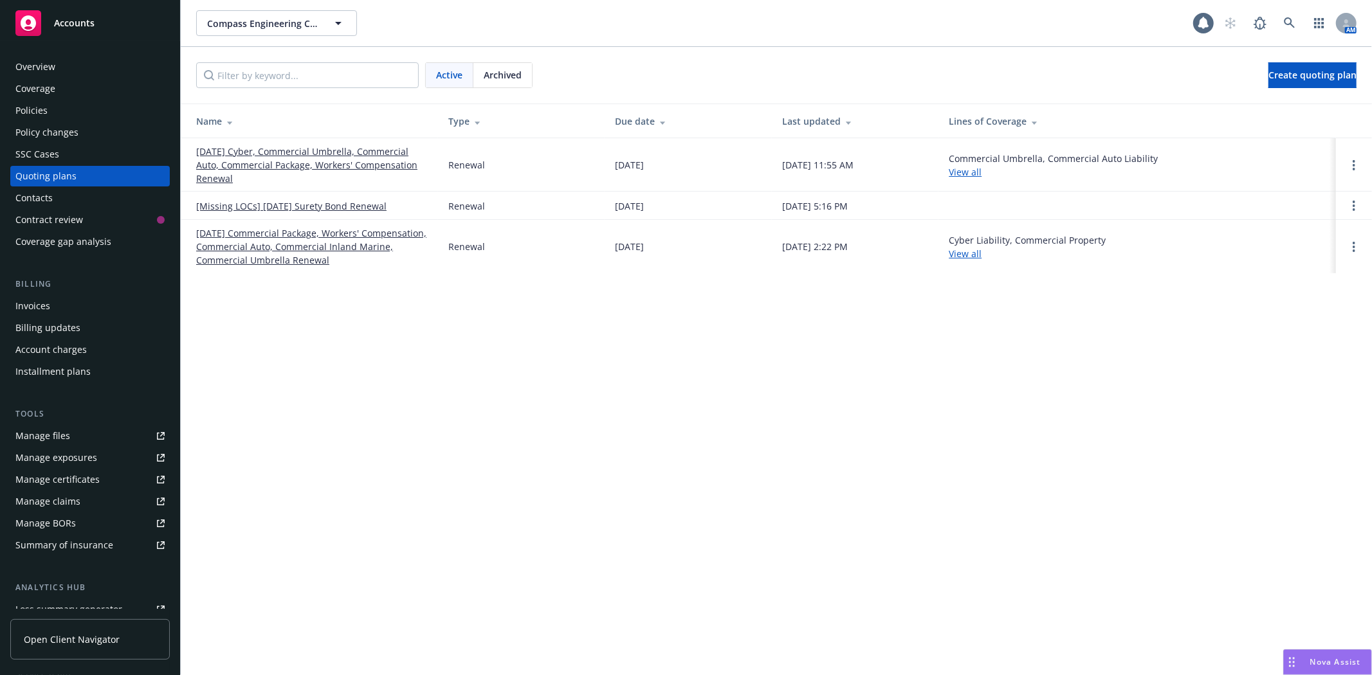
click at [239, 168] on link "09/01/25 Cyber, Commercial Umbrella, Commercial Auto, Commercial Package, Worke…" at bounding box center [311, 165] width 231 height 41
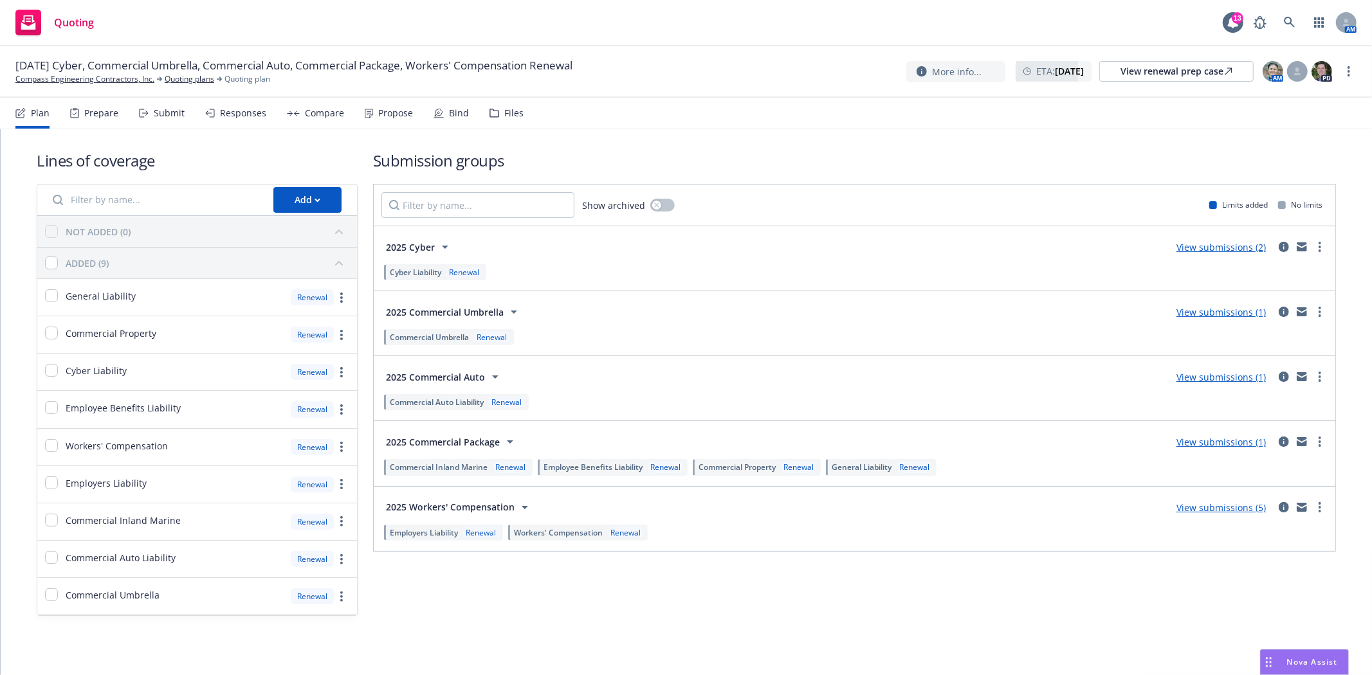
click at [161, 110] on div "Submit" at bounding box center [169, 113] width 31 height 10
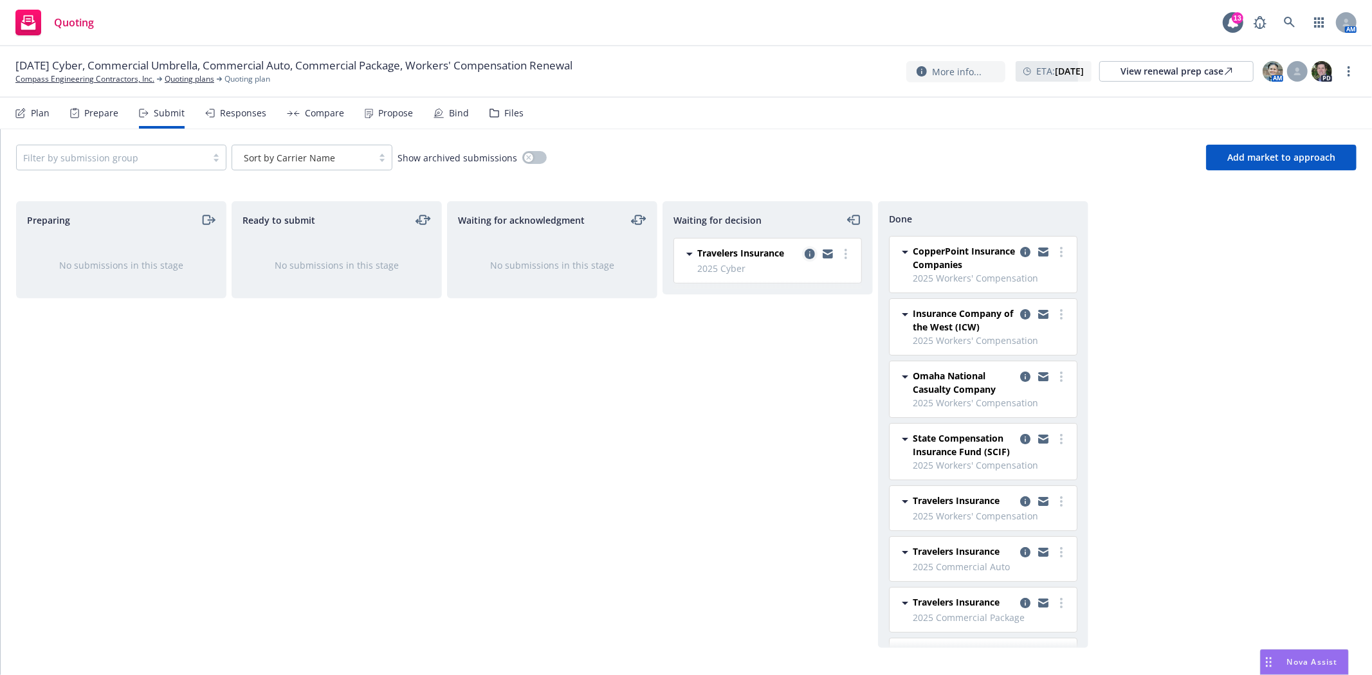
click at [808, 253] on icon "copy logging email" at bounding box center [809, 254] width 10 height 10
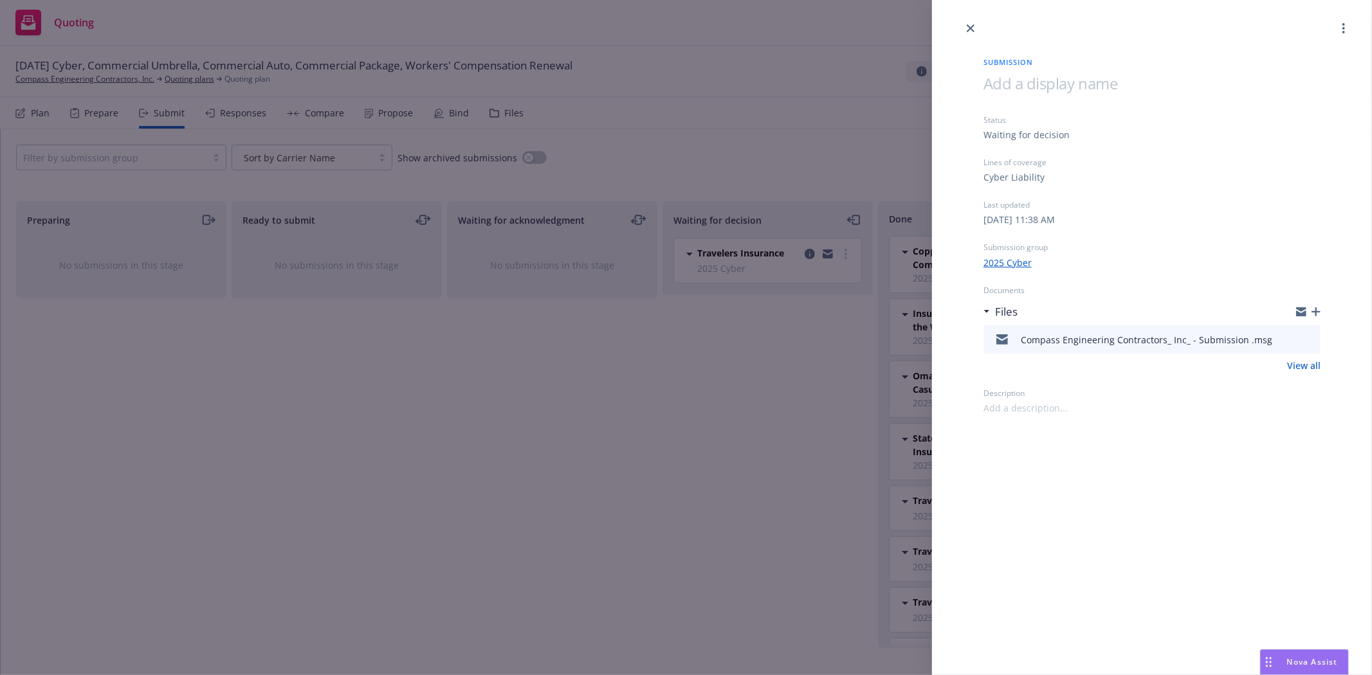
click at [1312, 339] on icon "preview file" at bounding box center [1308, 338] width 12 height 9
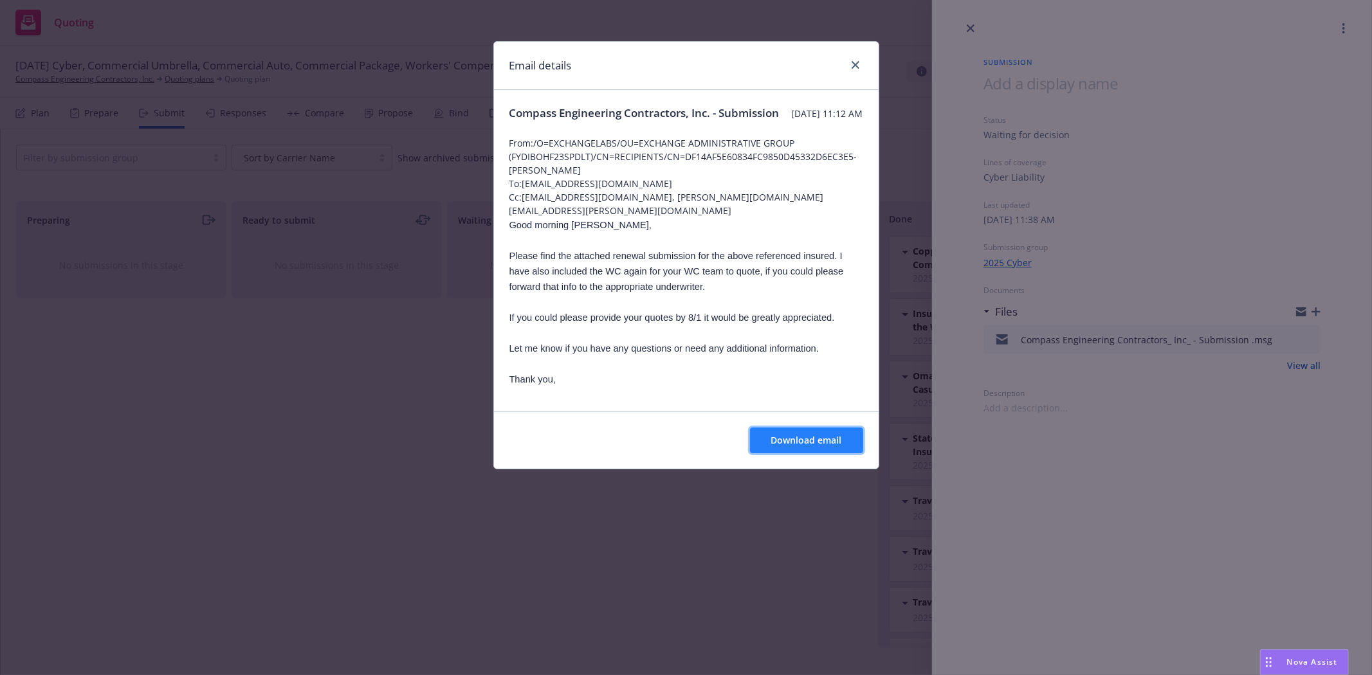
click at [804, 448] on button "Download email" at bounding box center [806, 441] width 113 height 26
click at [858, 67] on link "close" at bounding box center [854, 64] width 15 height 15
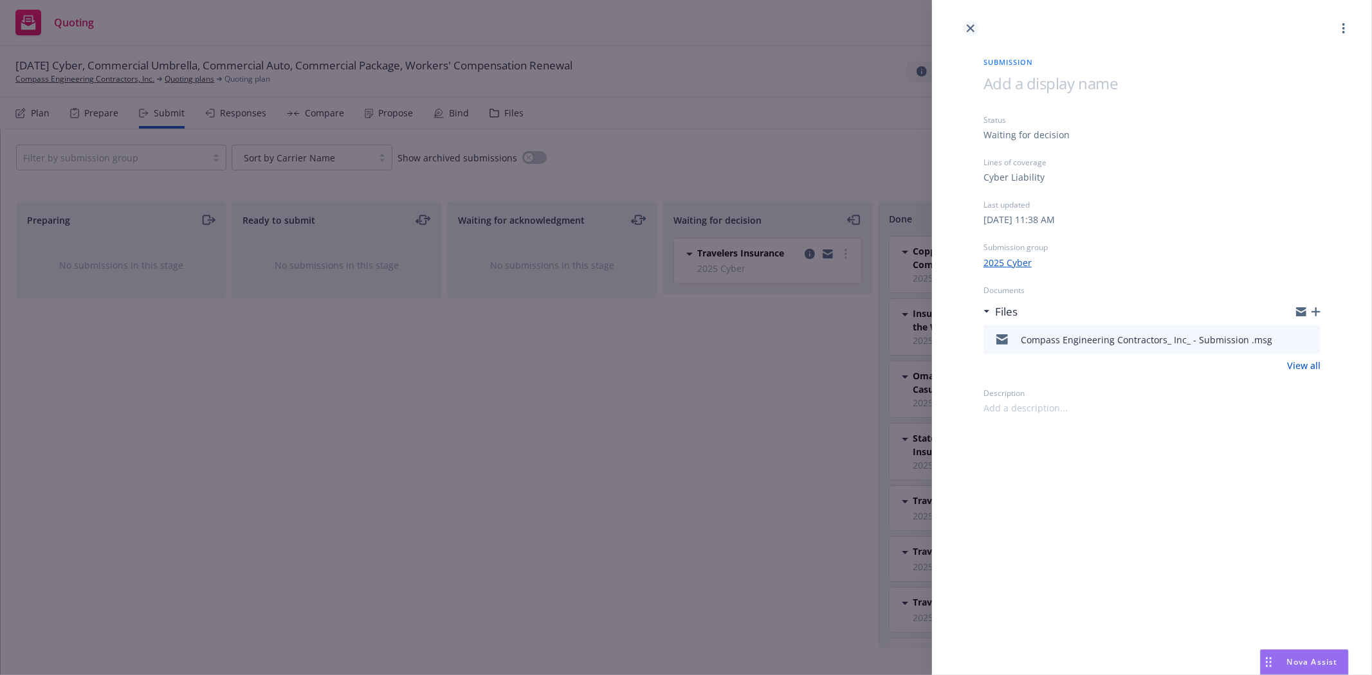
click at [974, 26] on link "close" at bounding box center [970, 28] width 15 height 15
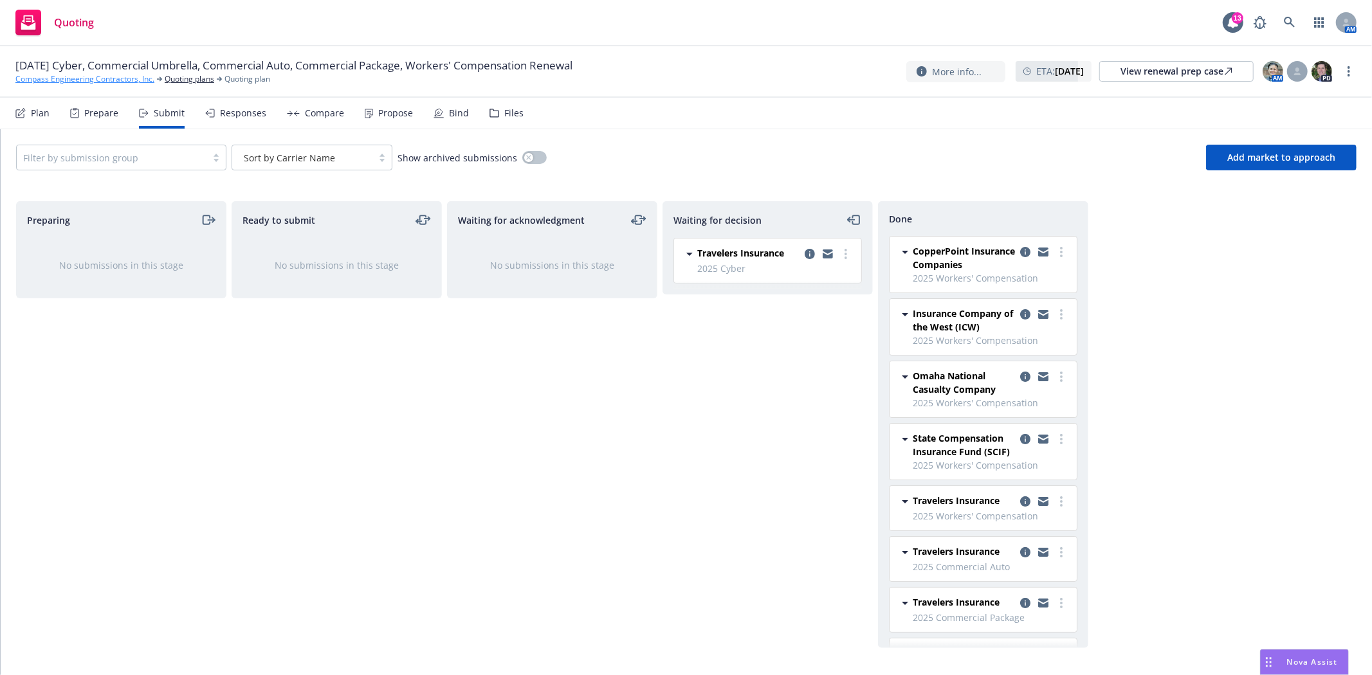
click at [33, 75] on link "Compass Engineering Contractors, Inc." at bounding box center [84, 79] width 139 height 12
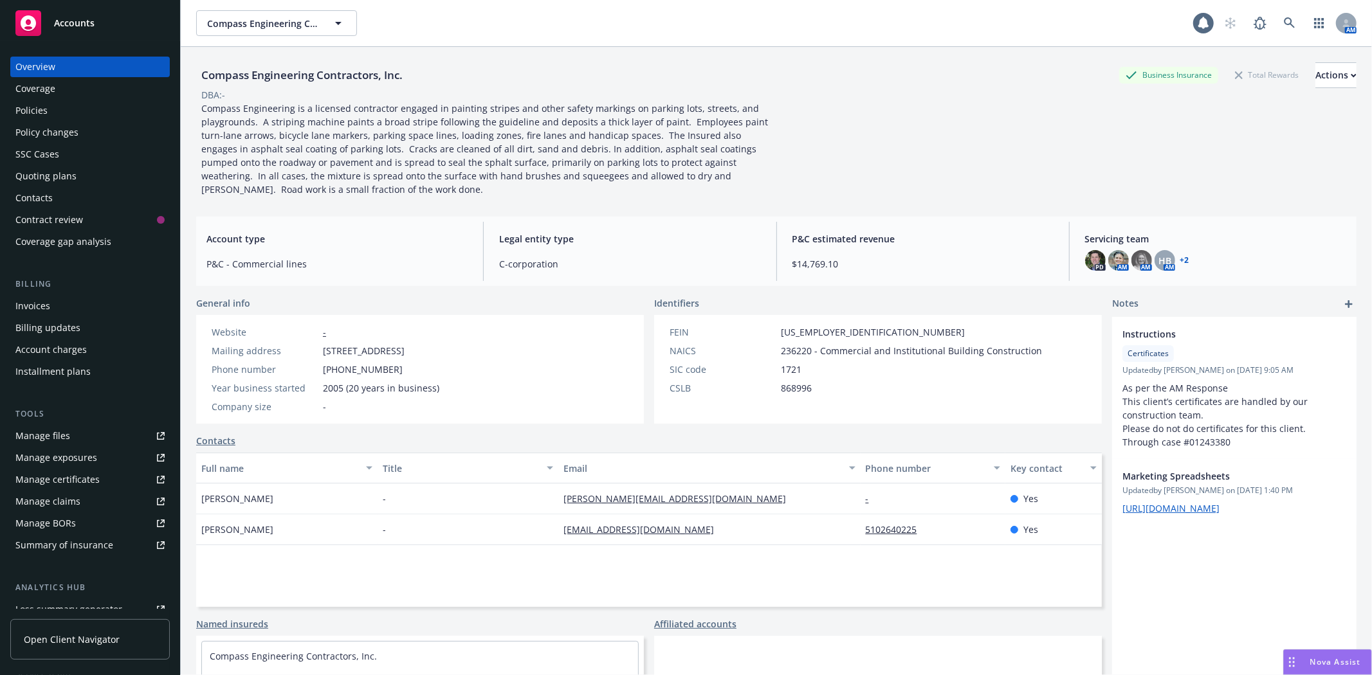
click at [46, 27] on div "Accounts" at bounding box center [89, 23] width 149 height 26
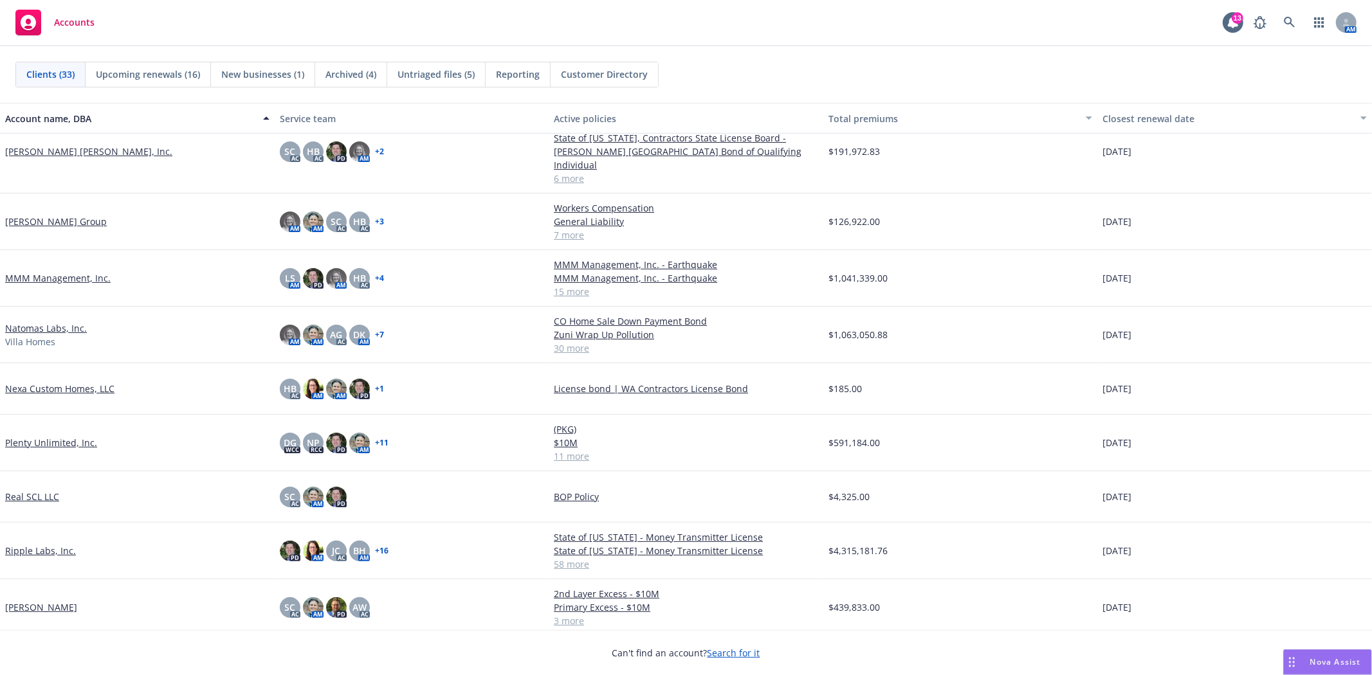
scroll to position [786, 0]
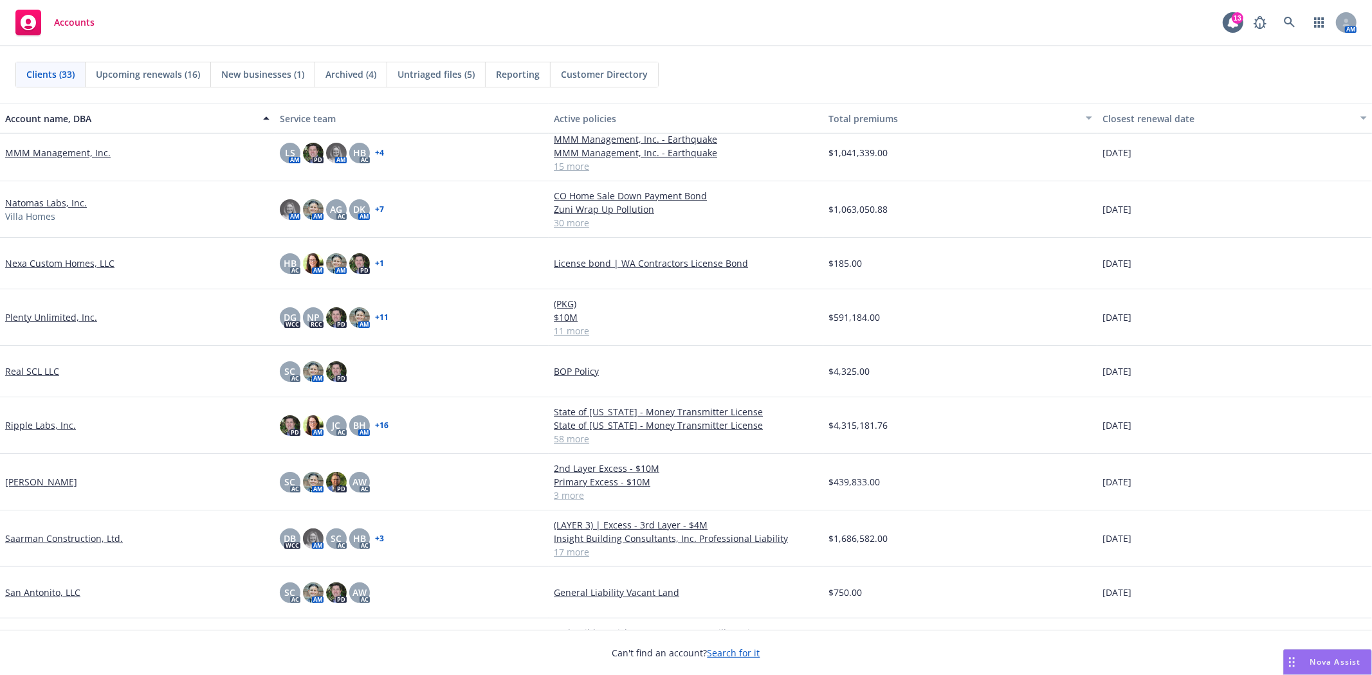
click at [39, 593] on link "San Antonito, LLC" at bounding box center [42, 593] width 75 height 14
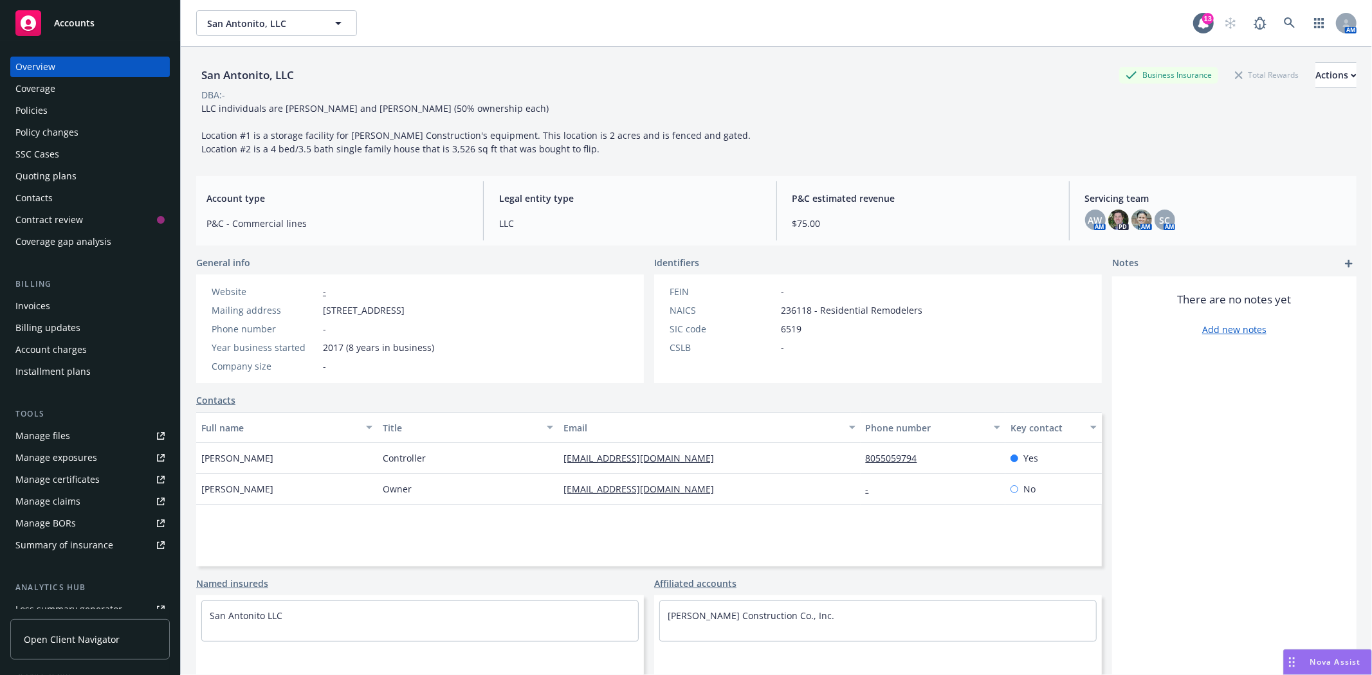
click at [67, 33] on div "Accounts" at bounding box center [89, 23] width 149 height 26
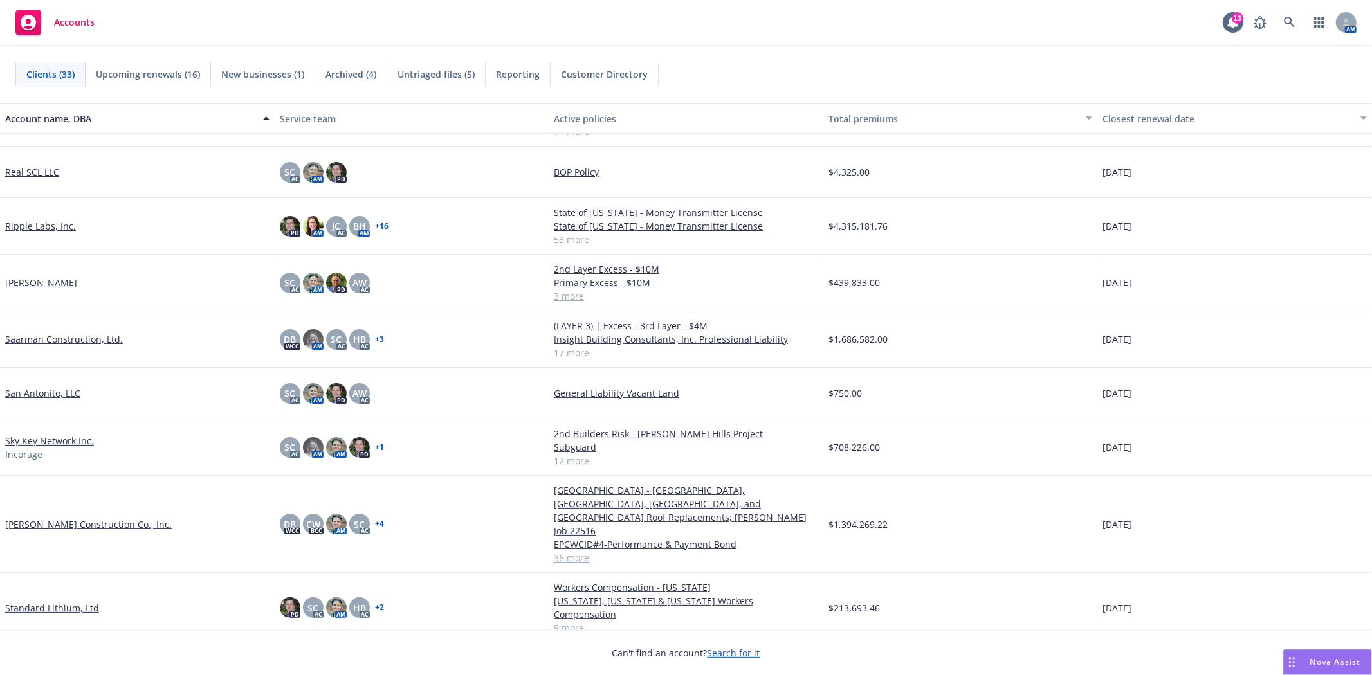
scroll to position [1071, 0]
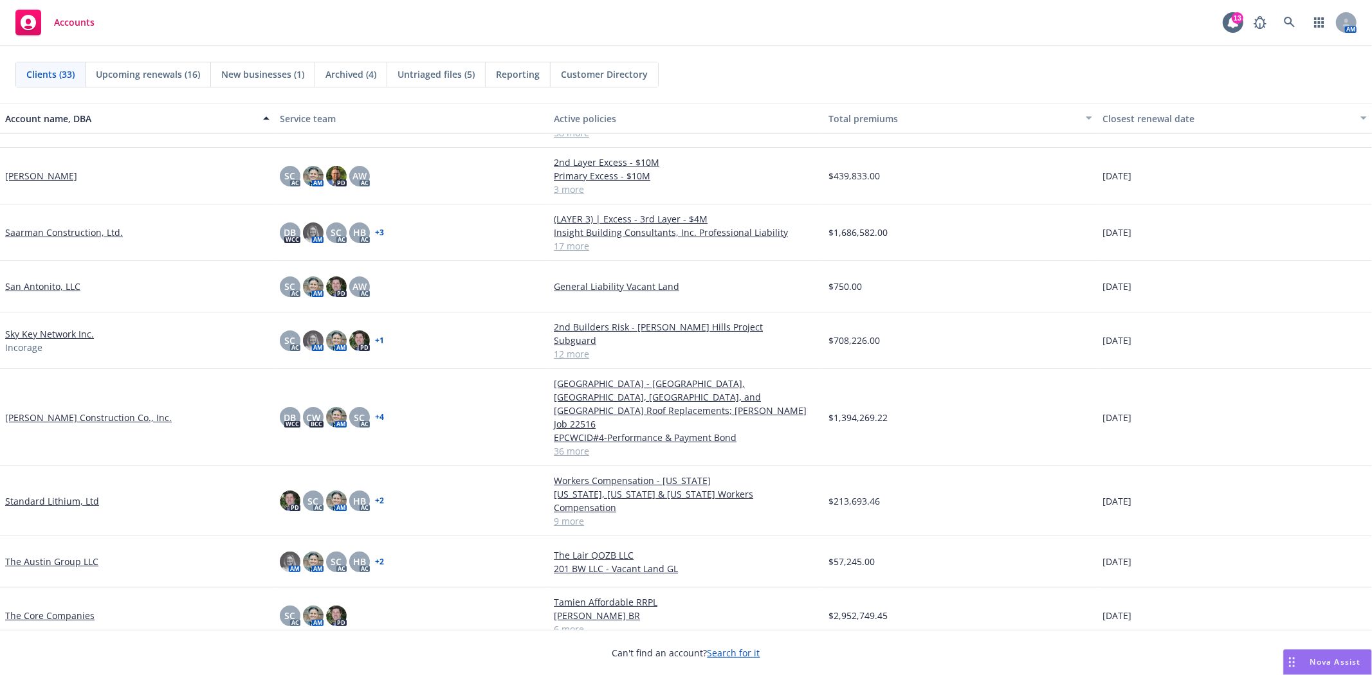
click at [63, 411] on link "[PERSON_NAME] Construction Co., Inc." at bounding box center [88, 418] width 167 height 14
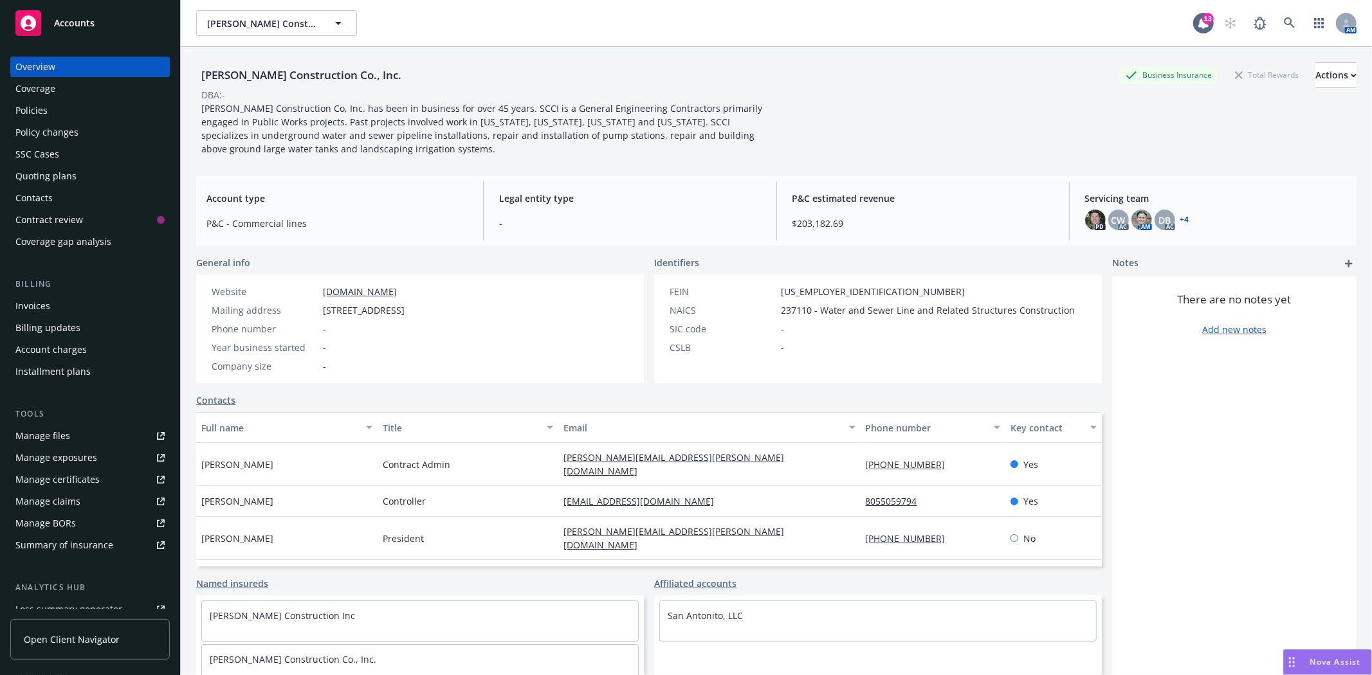
click at [45, 177] on div "Quoting plans" at bounding box center [45, 176] width 61 height 21
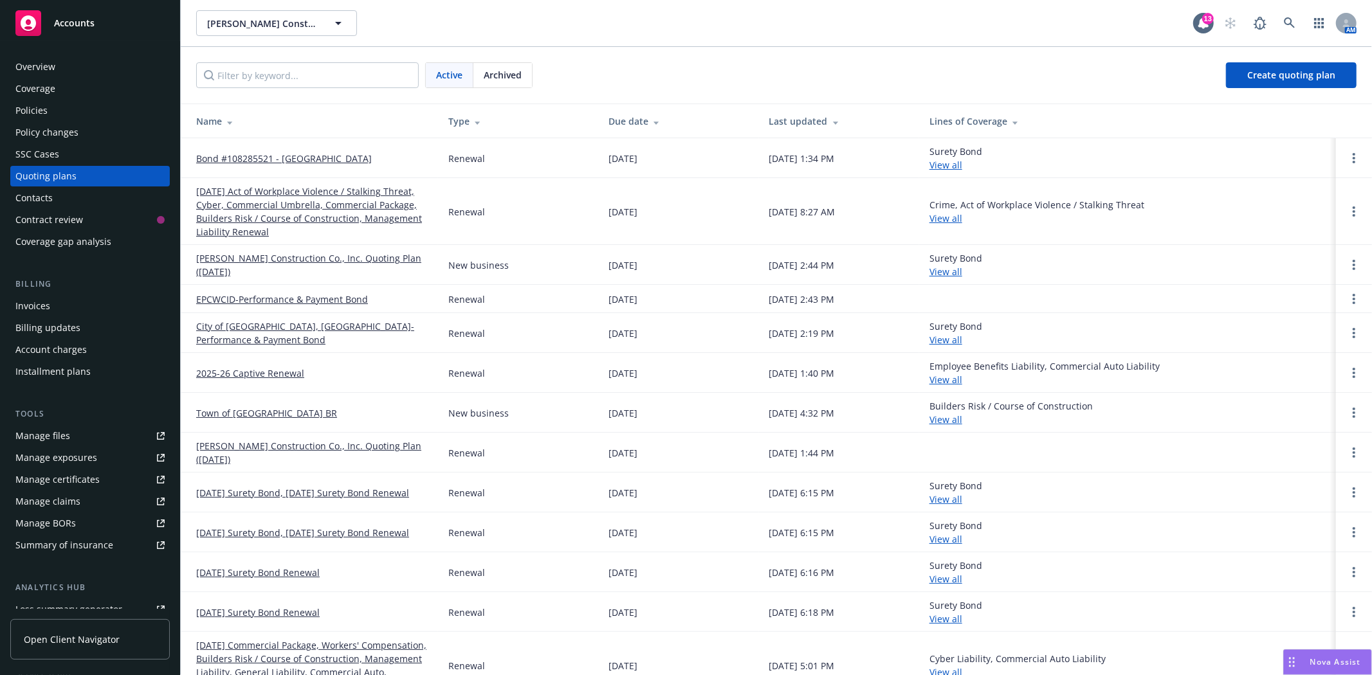
click at [90, 117] on div "Policies" at bounding box center [89, 110] width 149 height 21
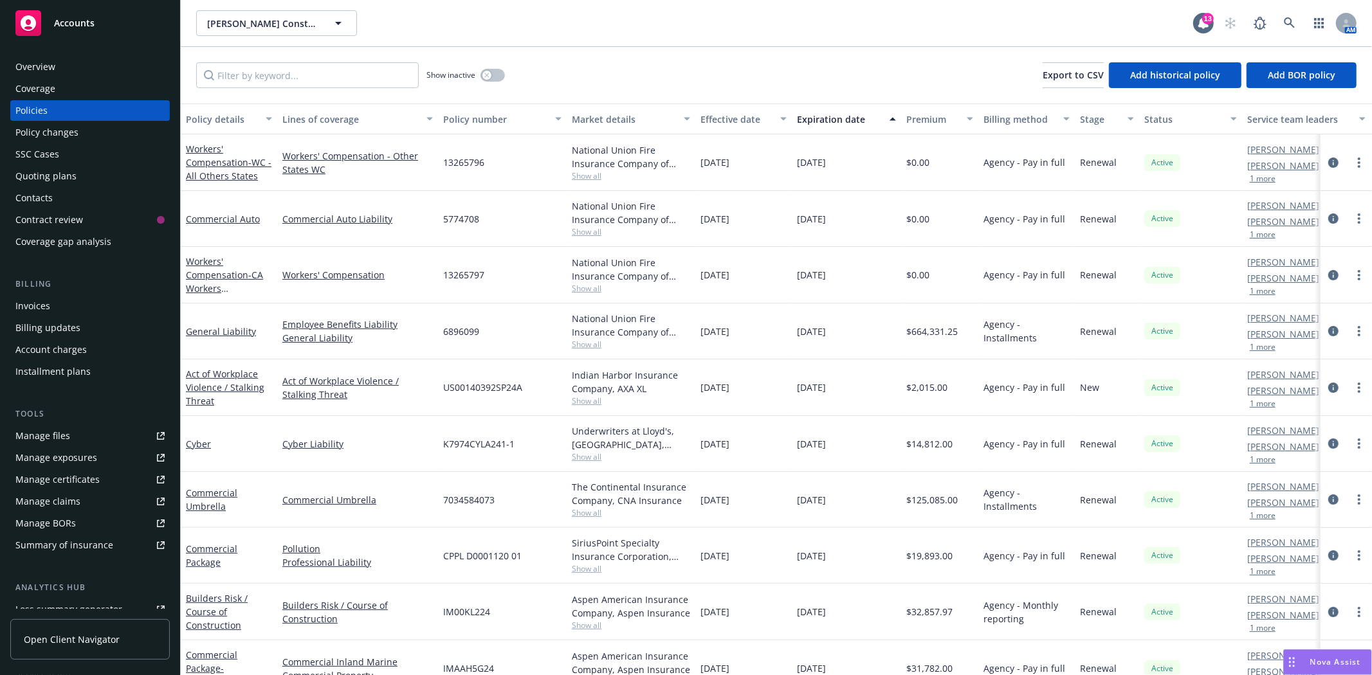
scroll to position [71, 0]
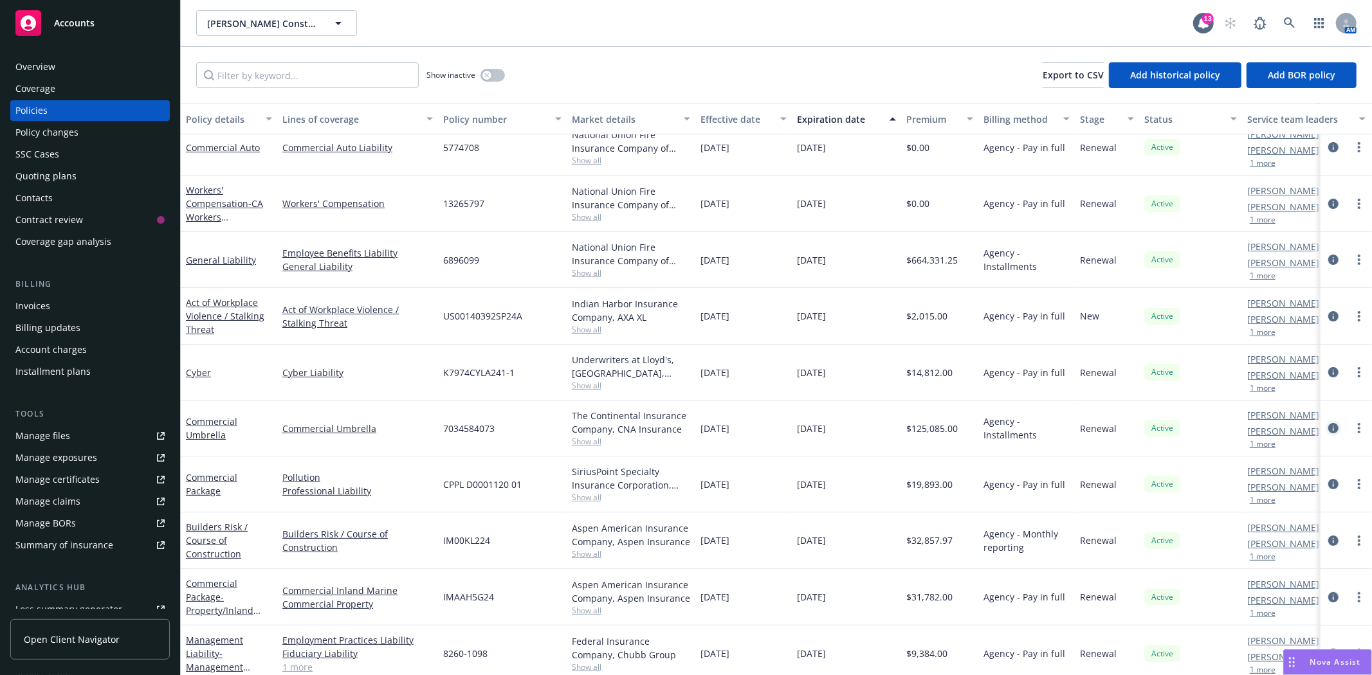
click at [1328, 429] on icon "circleInformation" at bounding box center [1333, 428] width 10 height 10
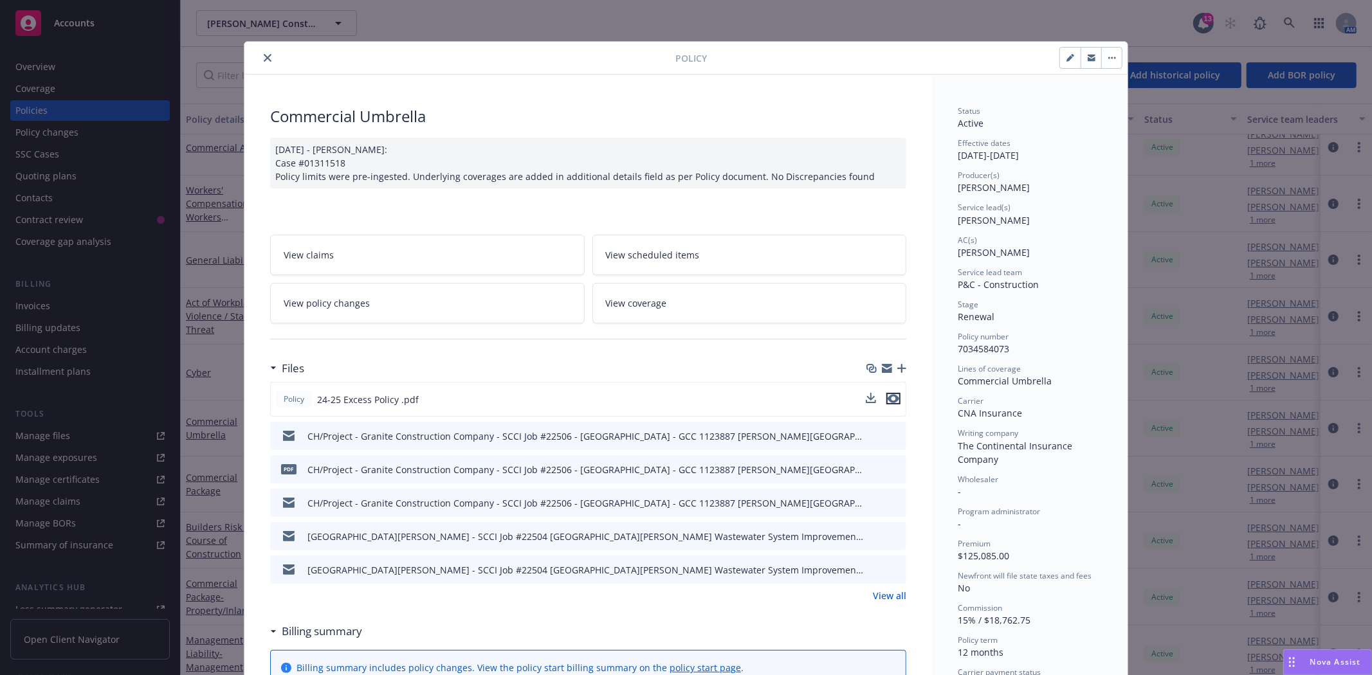
click at [888, 399] on icon "preview file" at bounding box center [893, 398] width 12 height 9
click at [264, 61] on icon "close" at bounding box center [268, 58] width 8 height 8
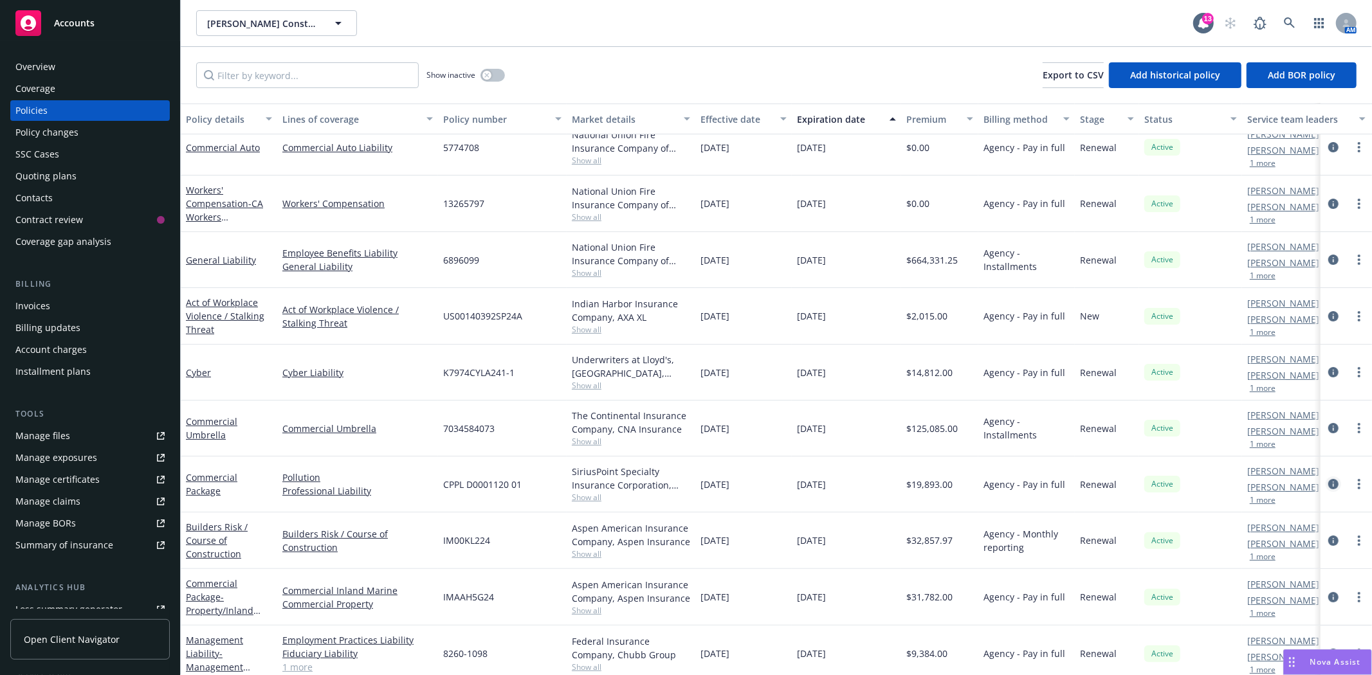
click at [1328, 485] on icon "circleInformation" at bounding box center [1333, 484] width 10 height 10
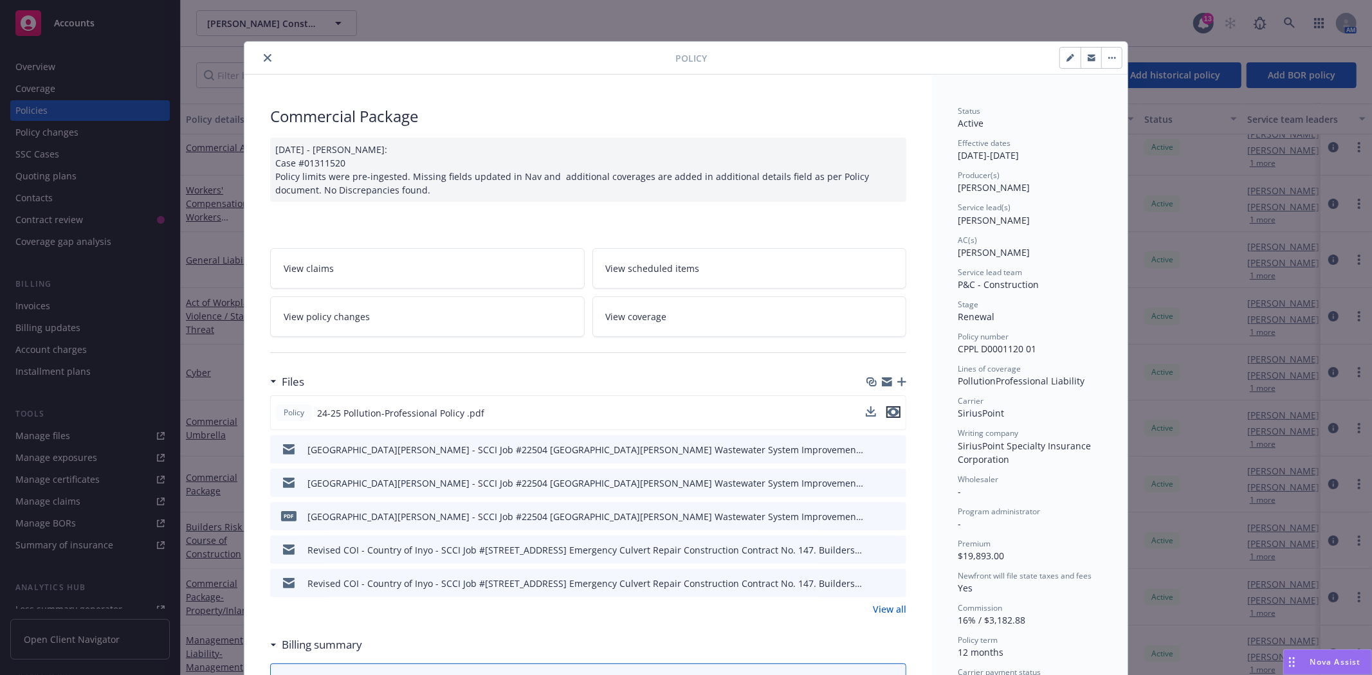
click at [887, 412] on icon "preview file" at bounding box center [893, 412] width 12 height 9
click at [266, 59] on icon "close" at bounding box center [268, 58] width 8 height 8
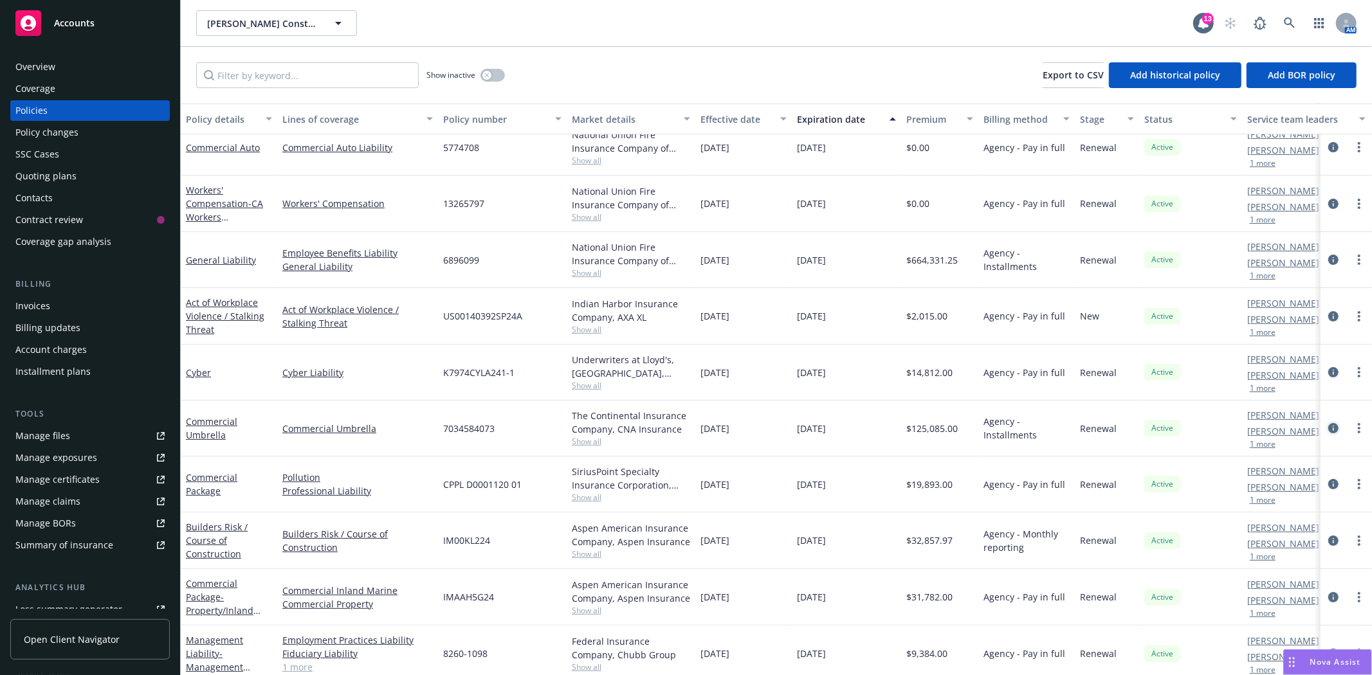
click at [1328, 428] on icon "circleInformation" at bounding box center [1333, 428] width 10 height 10
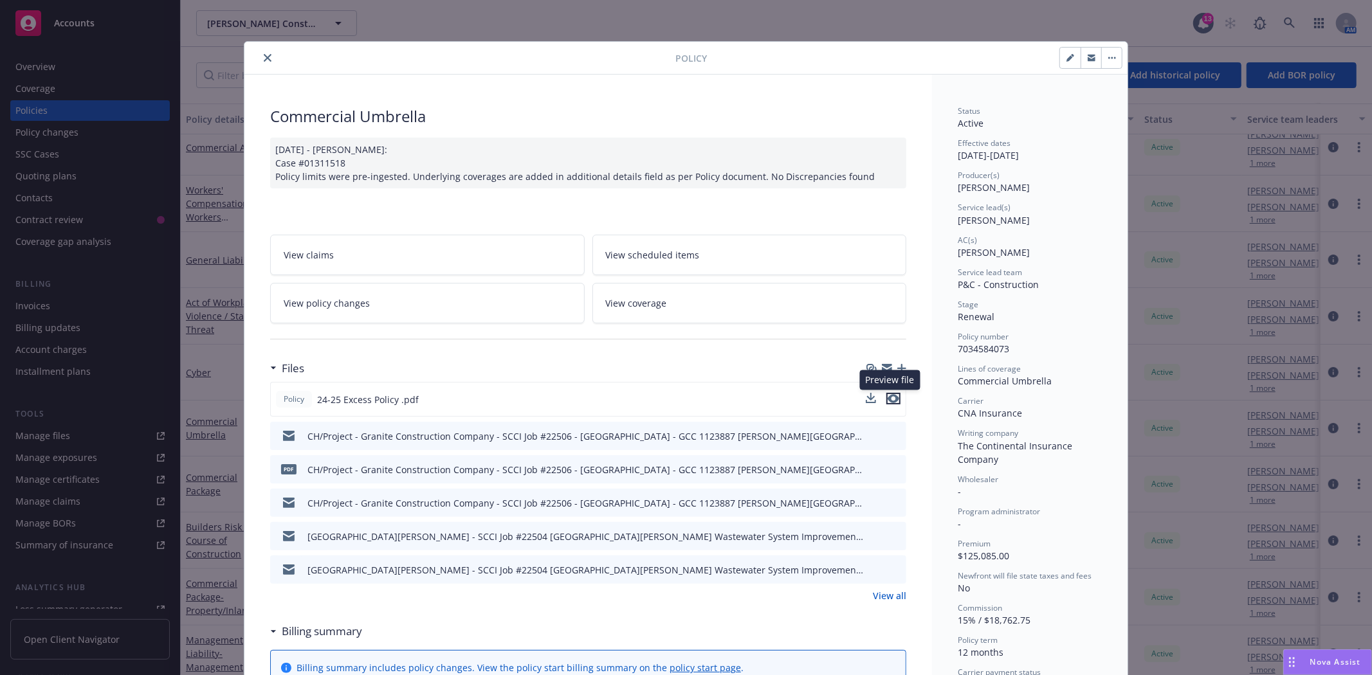
click at [892, 396] on icon "preview file" at bounding box center [893, 398] width 12 height 9
click at [264, 55] on icon "close" at bounding box center [268, 58] width 8 height 8
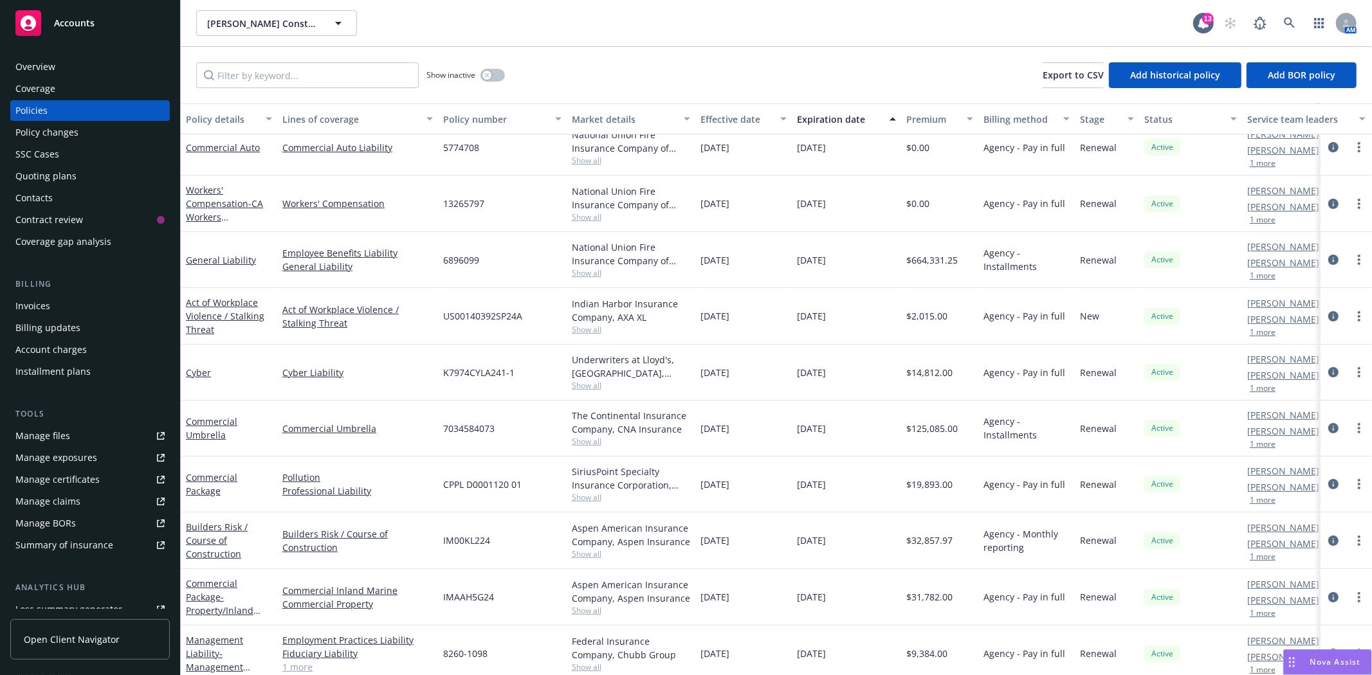
click at [69, 131] on div "Policy changes" at bounding box center [46, 132] width 63 height 21
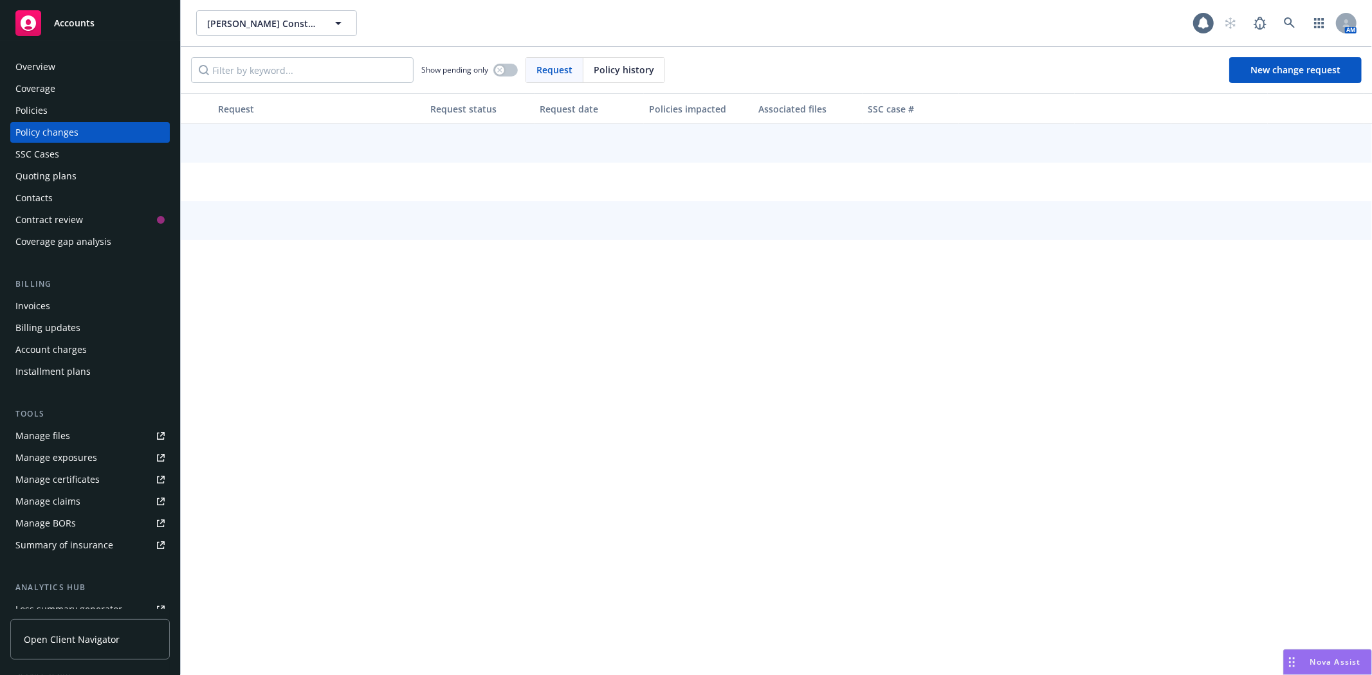
click at [62, 174] on div "Quoting plans" at bounding box center [45, 176] width 61 height 21
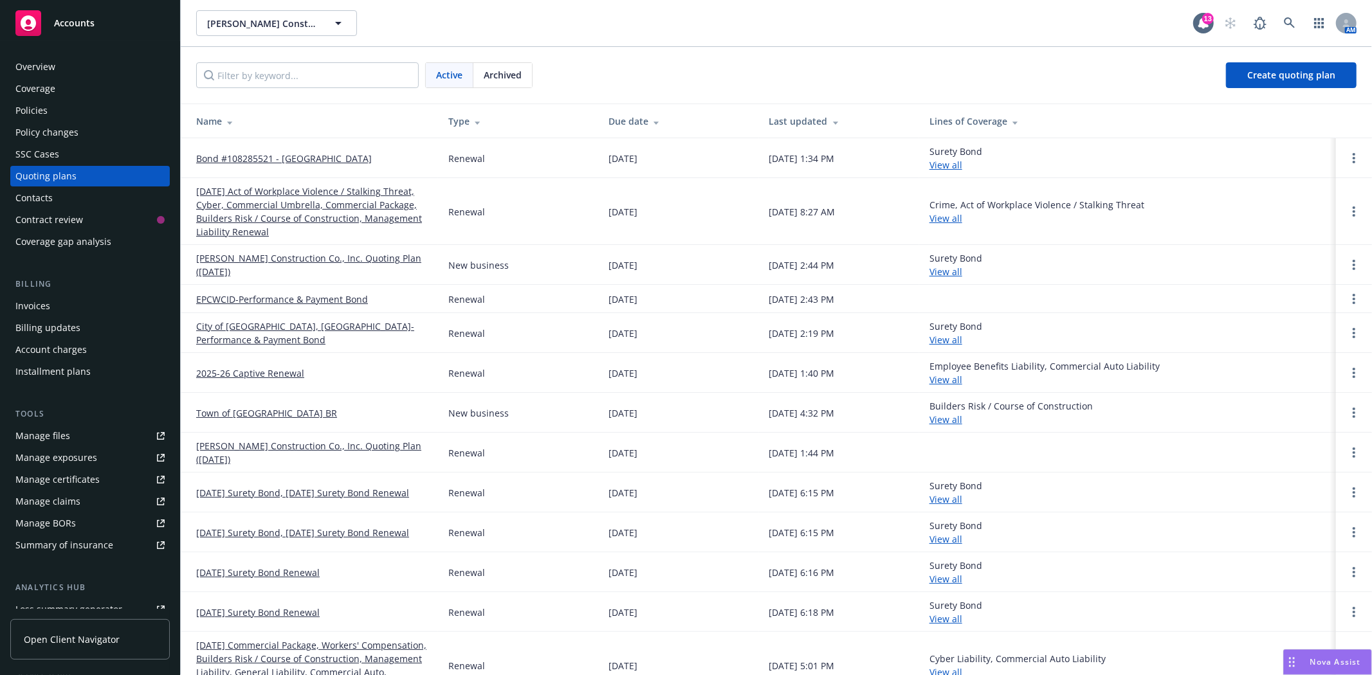
click at [271, 203] on link "[DATE] Act of Workplace Violence / Stalking Threat, Cyber, Commercial Umbrella,…" at bounding box center [311, 212] width 231 height 54
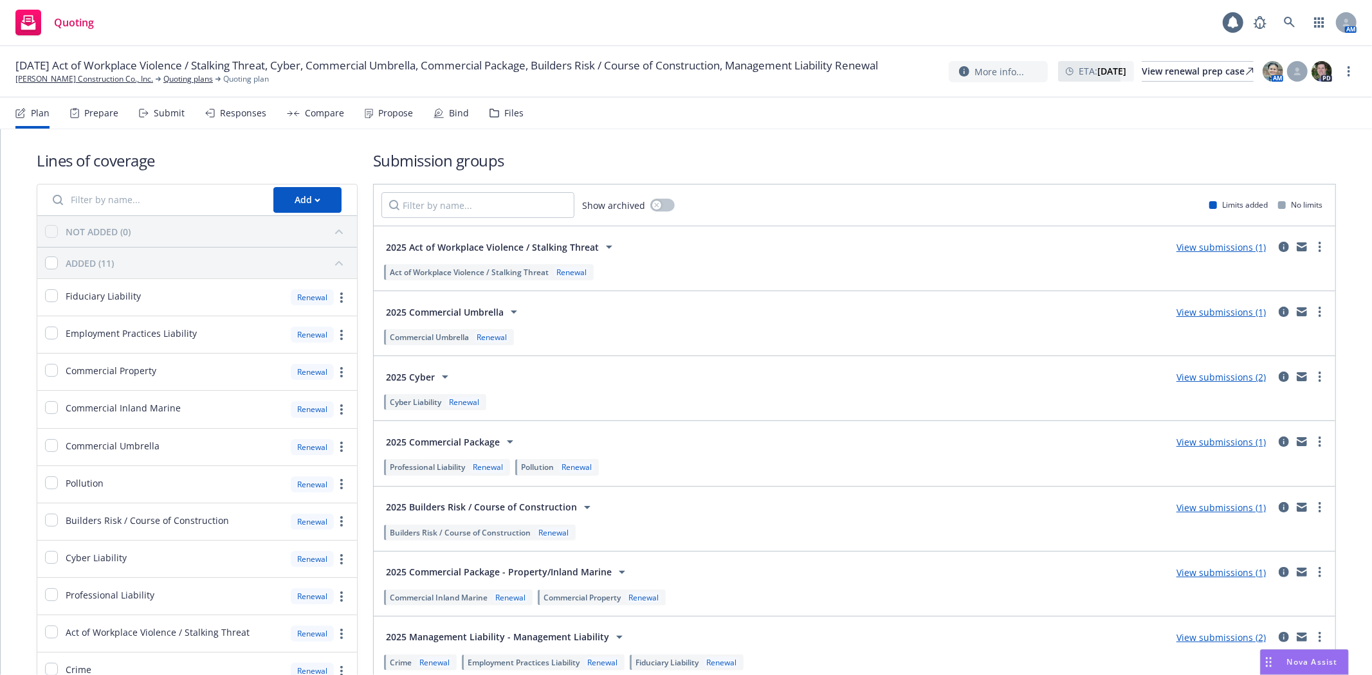
click at [509, 109] on div "Files" at bounding box center [513, 113] width 19 height 10
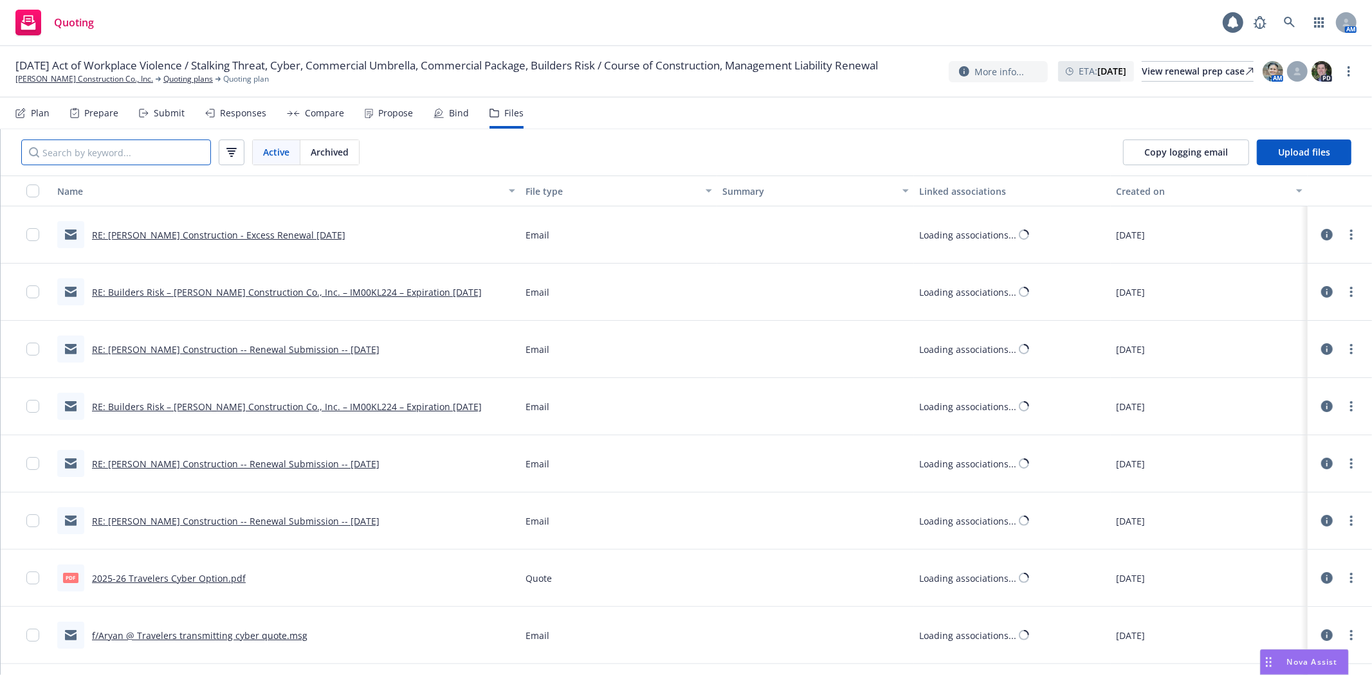
click at [118, 151] on input "Search by keyword..." at bounding box center [116, 153] width 190 height 26
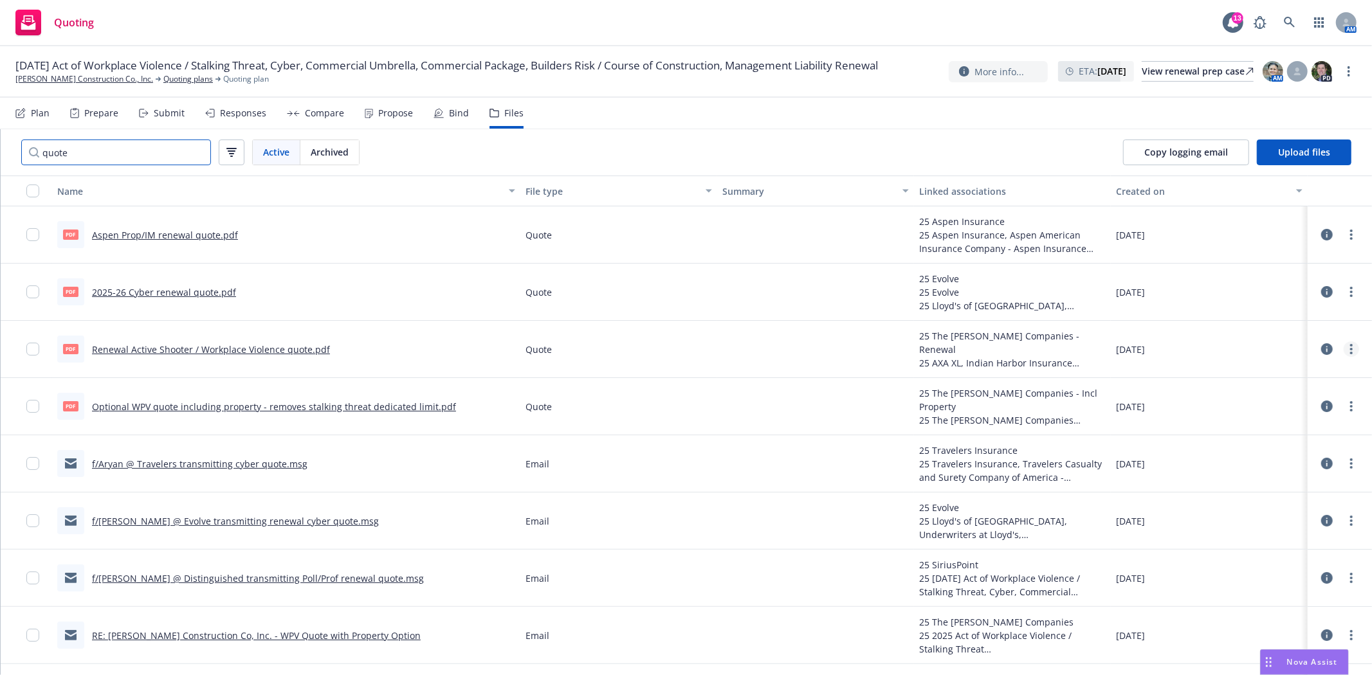
type input "quote"
click at [1350, 351] on icon "more" at bounding box center [1351, 349] width 3 height 10
click at [1293, 406] on link "Download" at bounding box center [1283, 401] width 128 height 26
click at [1350, 235] on circle "more" at bounding box center [1351, 234] width 3 height 3
click at [1313, 282] on link "Download" at bounding box center [1283, 288] width 128 height 26
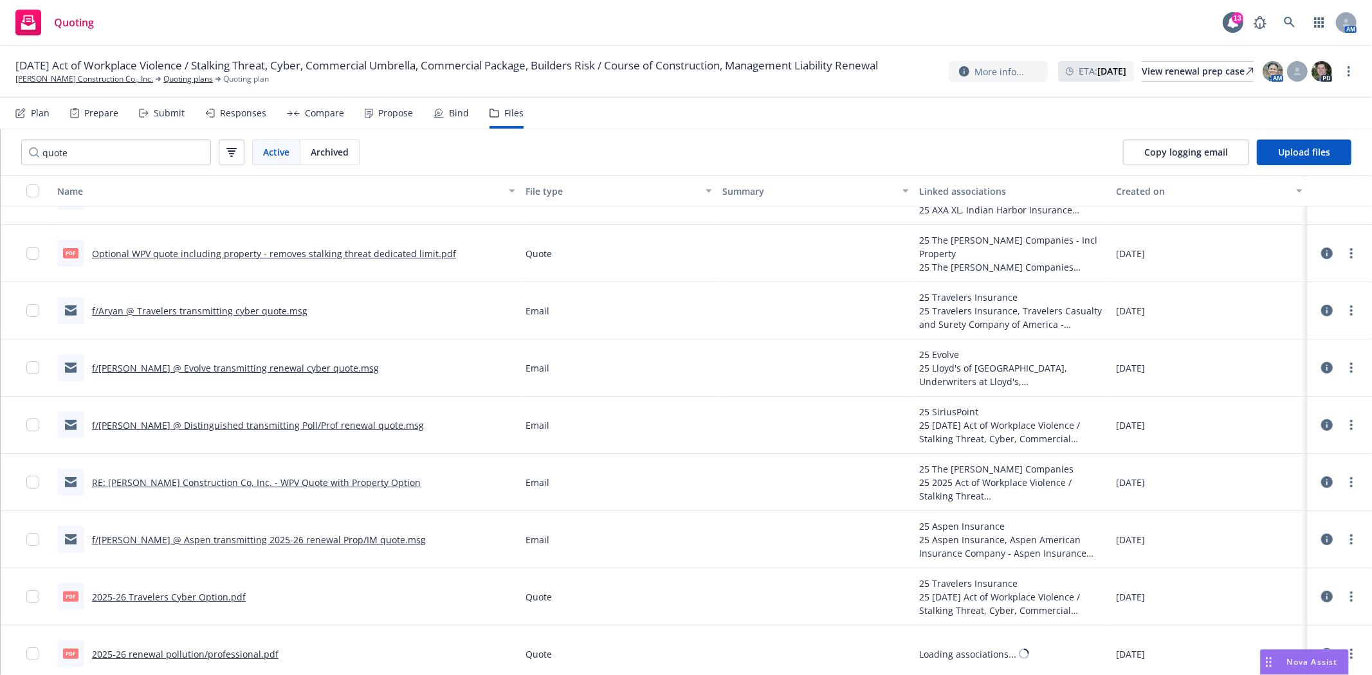
scroll to position [161, 0]
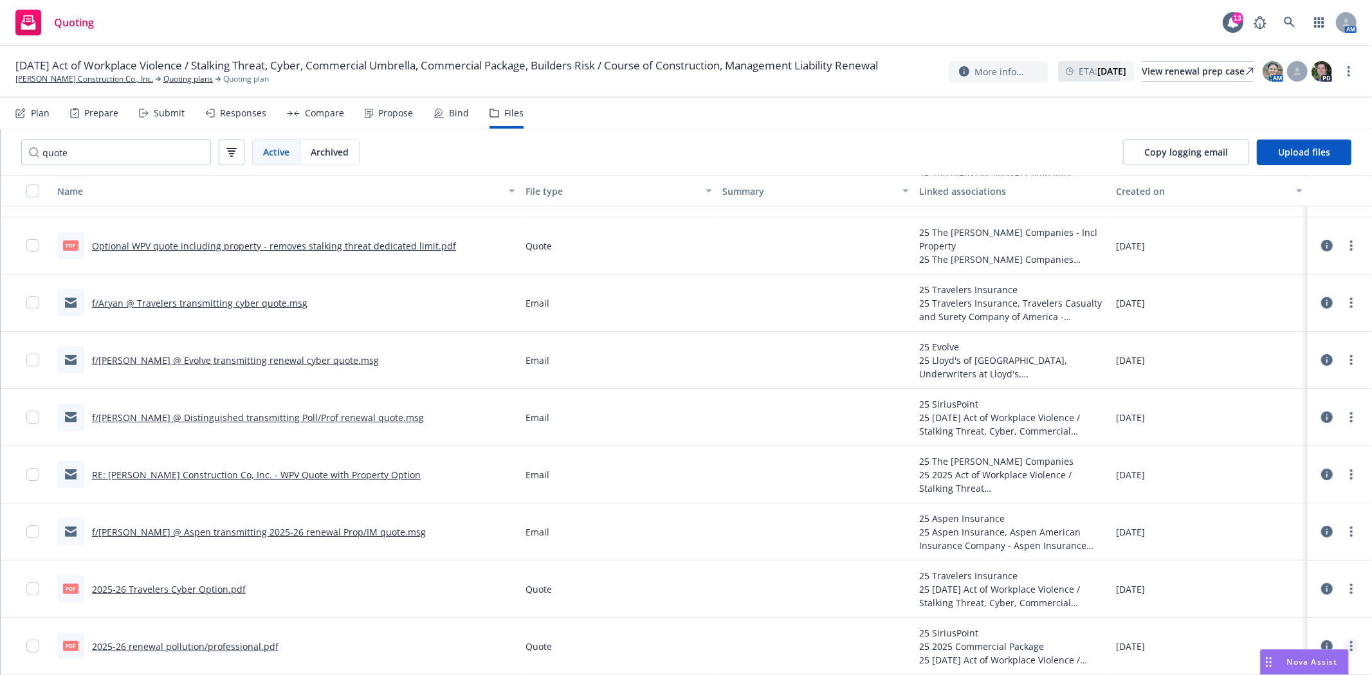
click at [1343, 642] on link "more" at bounding box center [1350, 646] width 15 height 15
click at [1283, 586] on link "Download" at bounding box center [1295, 579] width 128 height 26
